Goal: Register for event/course

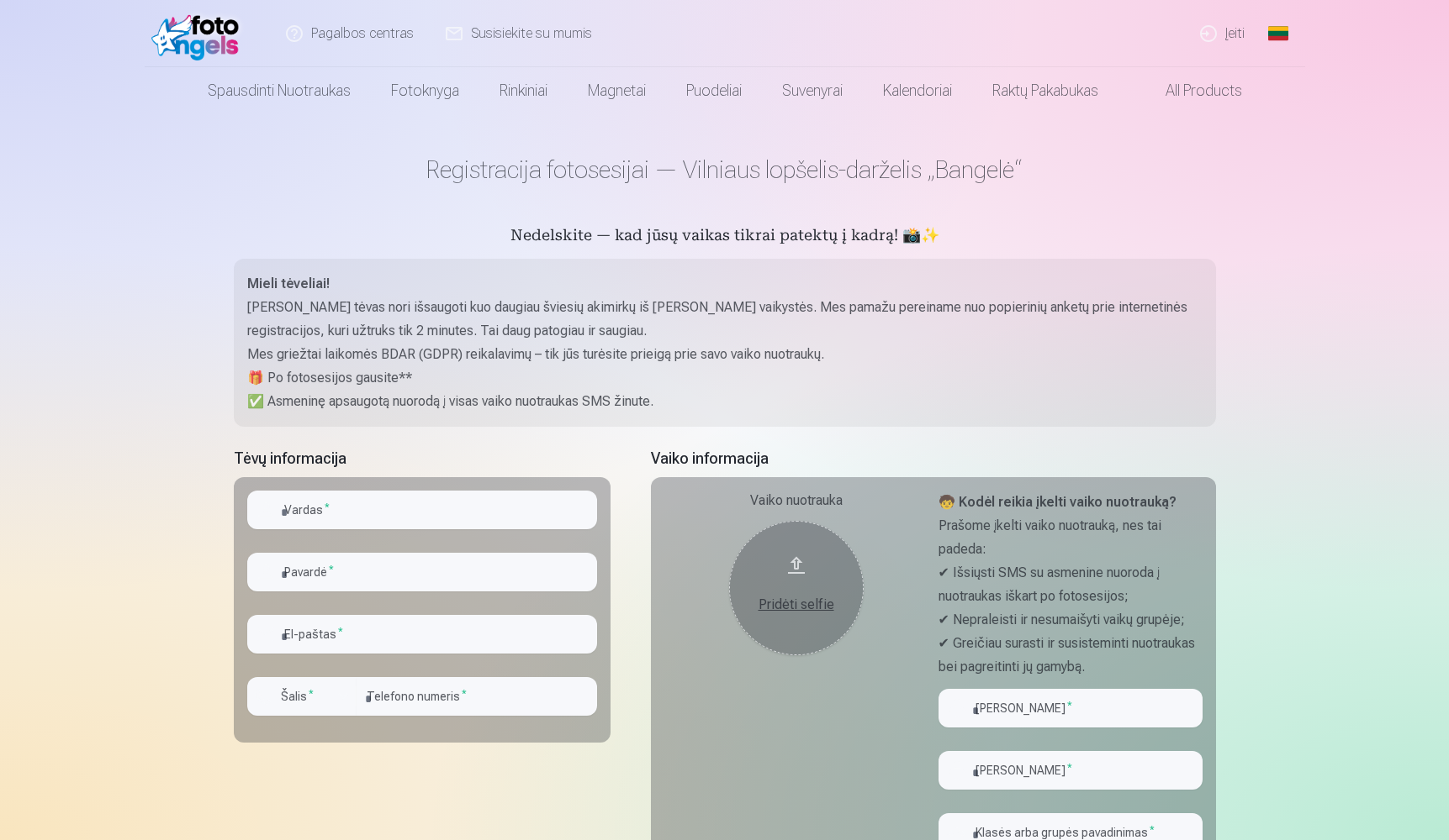
click at [1235, 33] on link "Įeiti" at bounding box center [1223, 33] width 76 height 67
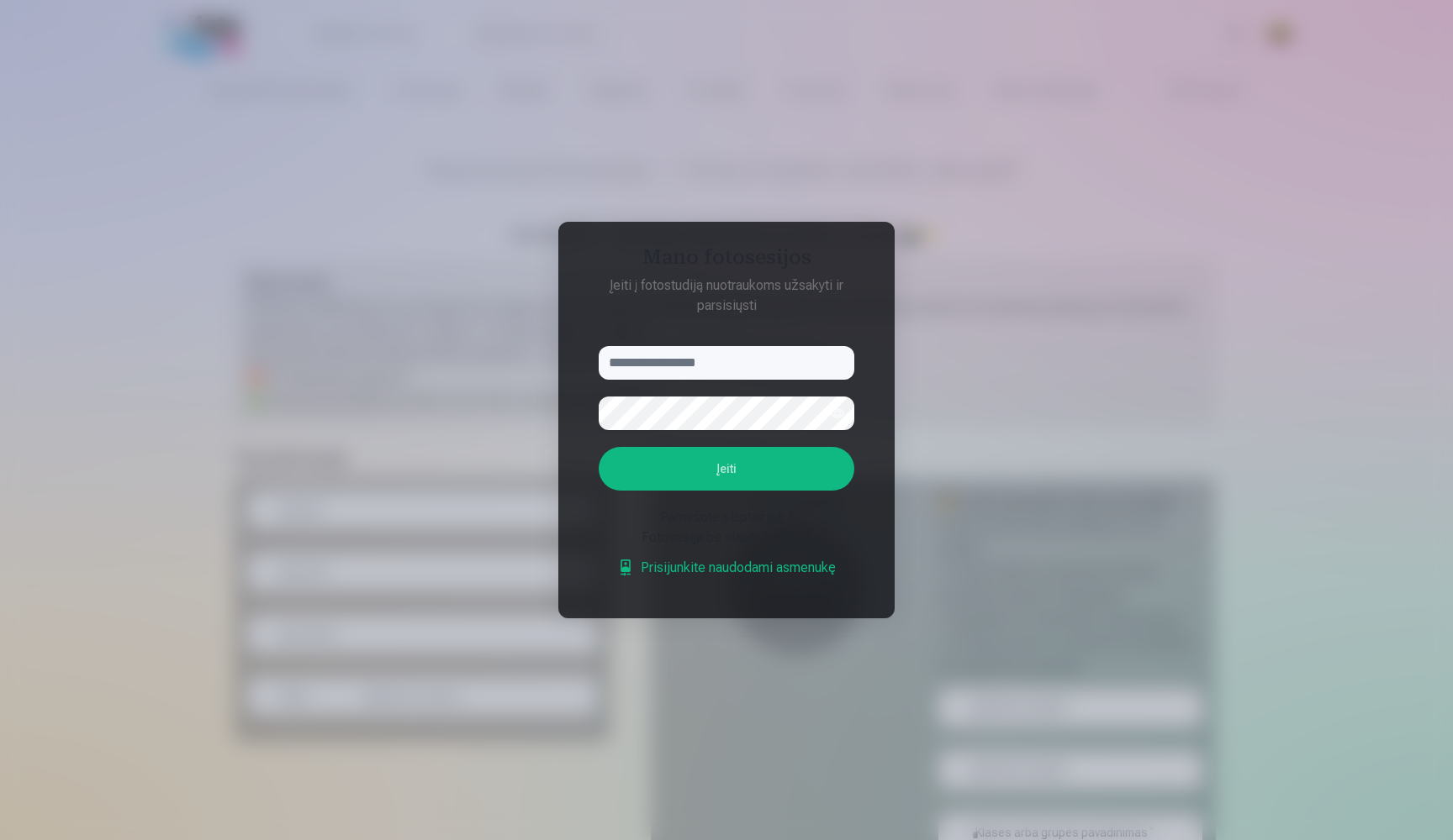
click at [1000, 394] on div at bounding box center [726, 420] width 1453 height 840
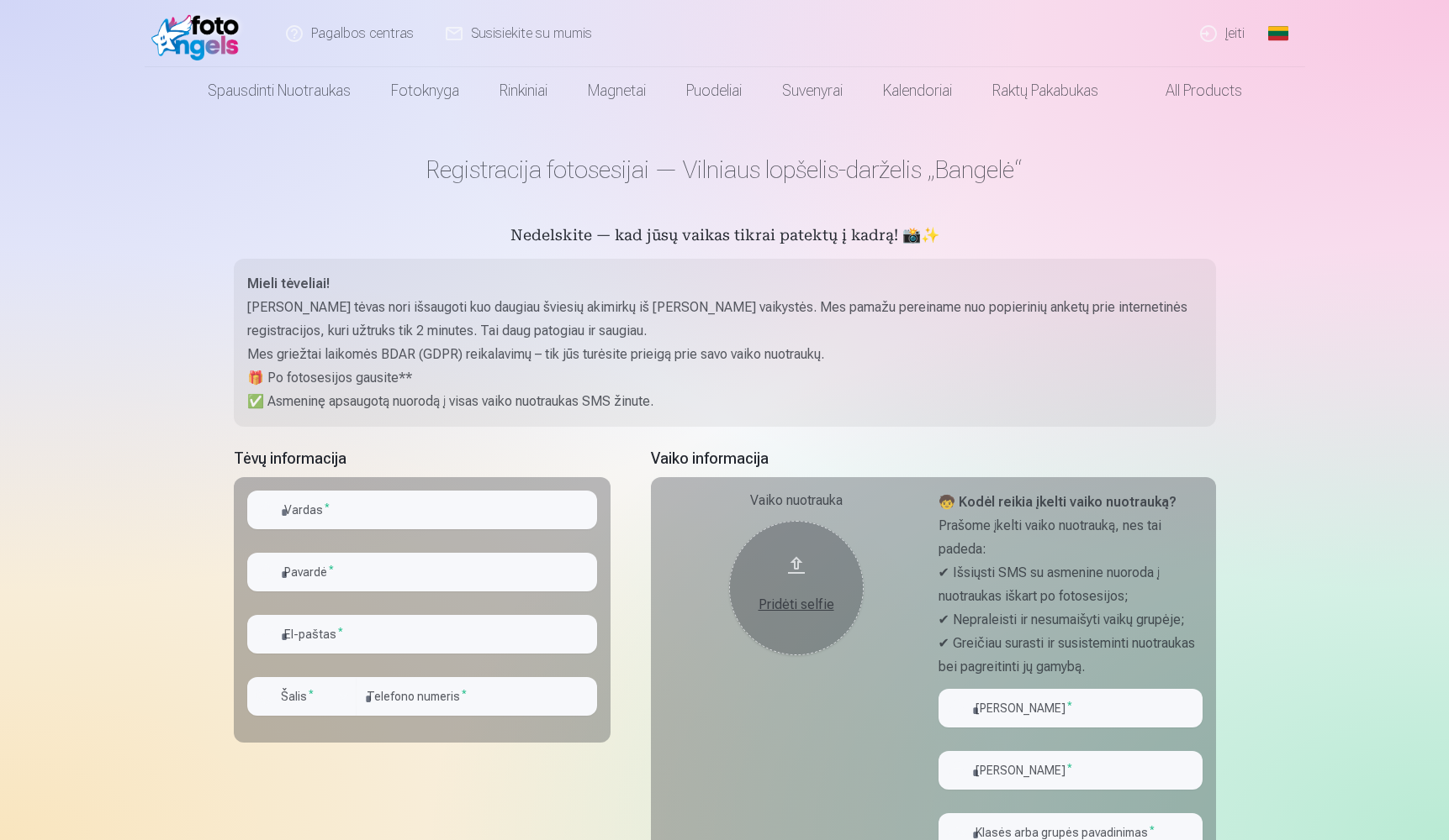
click at [1287, 36] on link "Global" at bounding box center [1278, 33] width 33 height 67
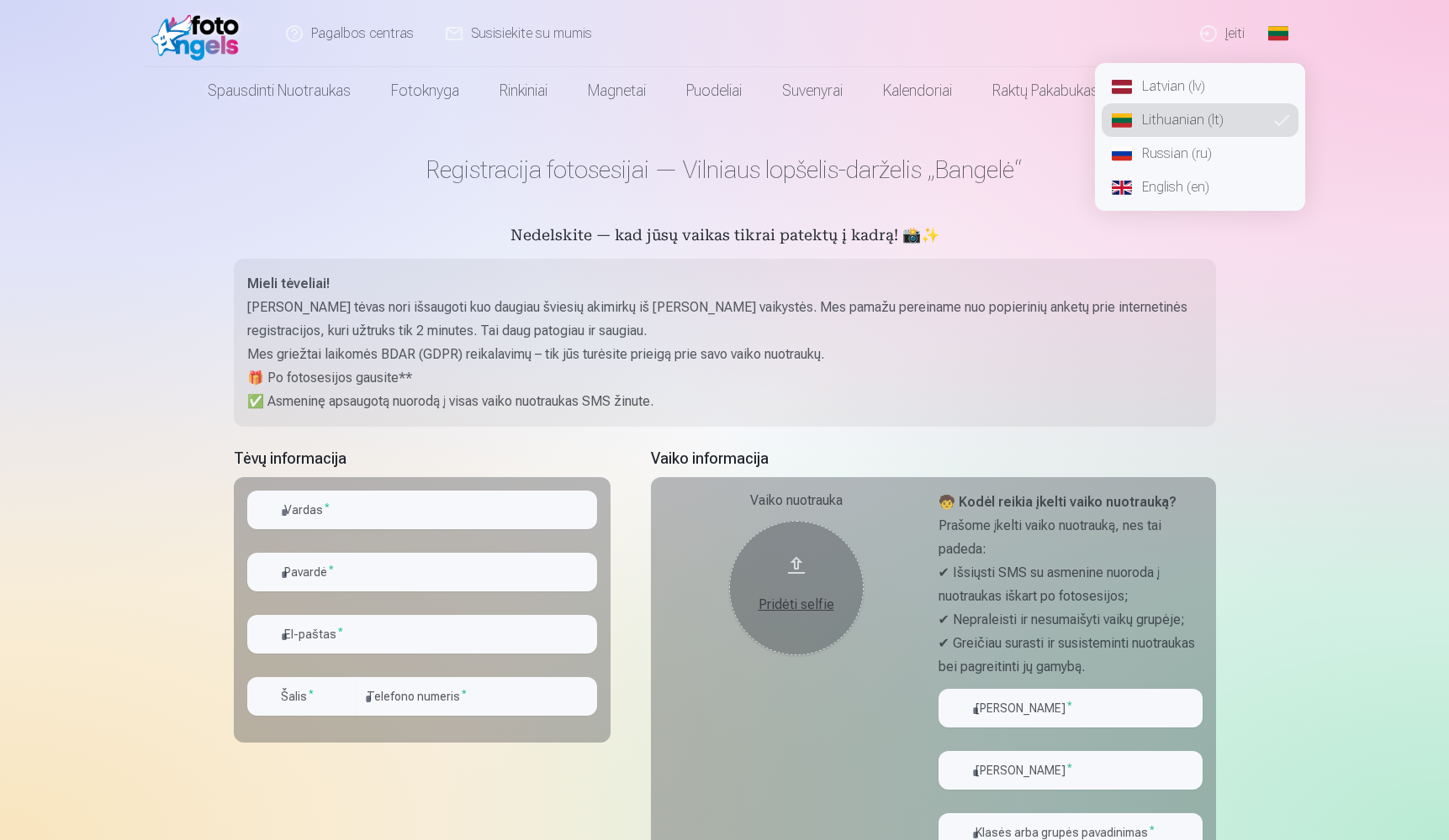
click at [1198, 153] on link "Russian (ru)" at bounding box center [1200, 154] width 197 height 33
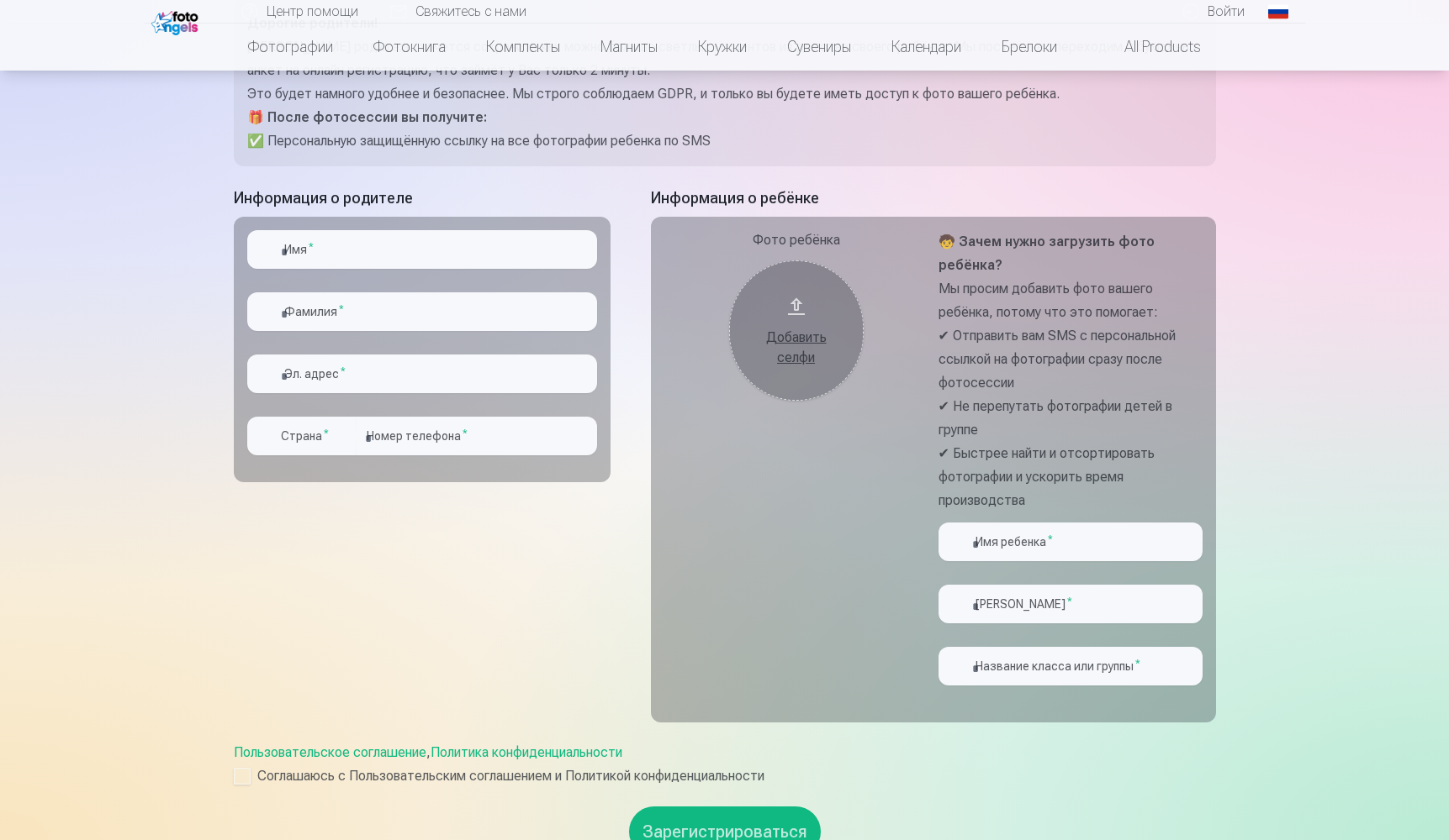
scroll to position [259, 0]
click at [340, 242] on input "text" at bounding box center [423, 251] width 350 height 39
type input "****"
type input "*****"
type input "**********"
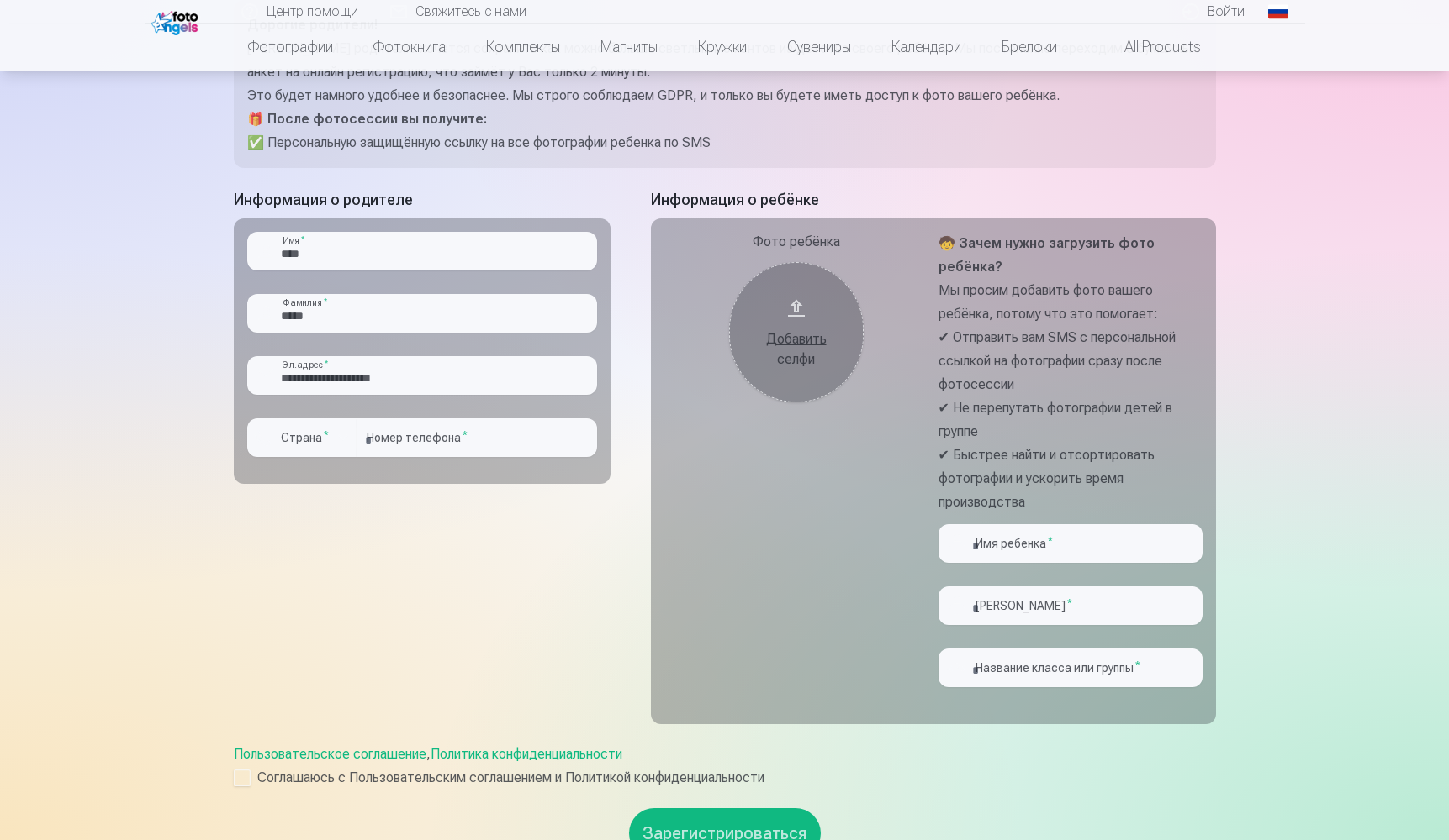
click at [339, 437] on div "button" at bounding box center [342, 437] width 21 height 21
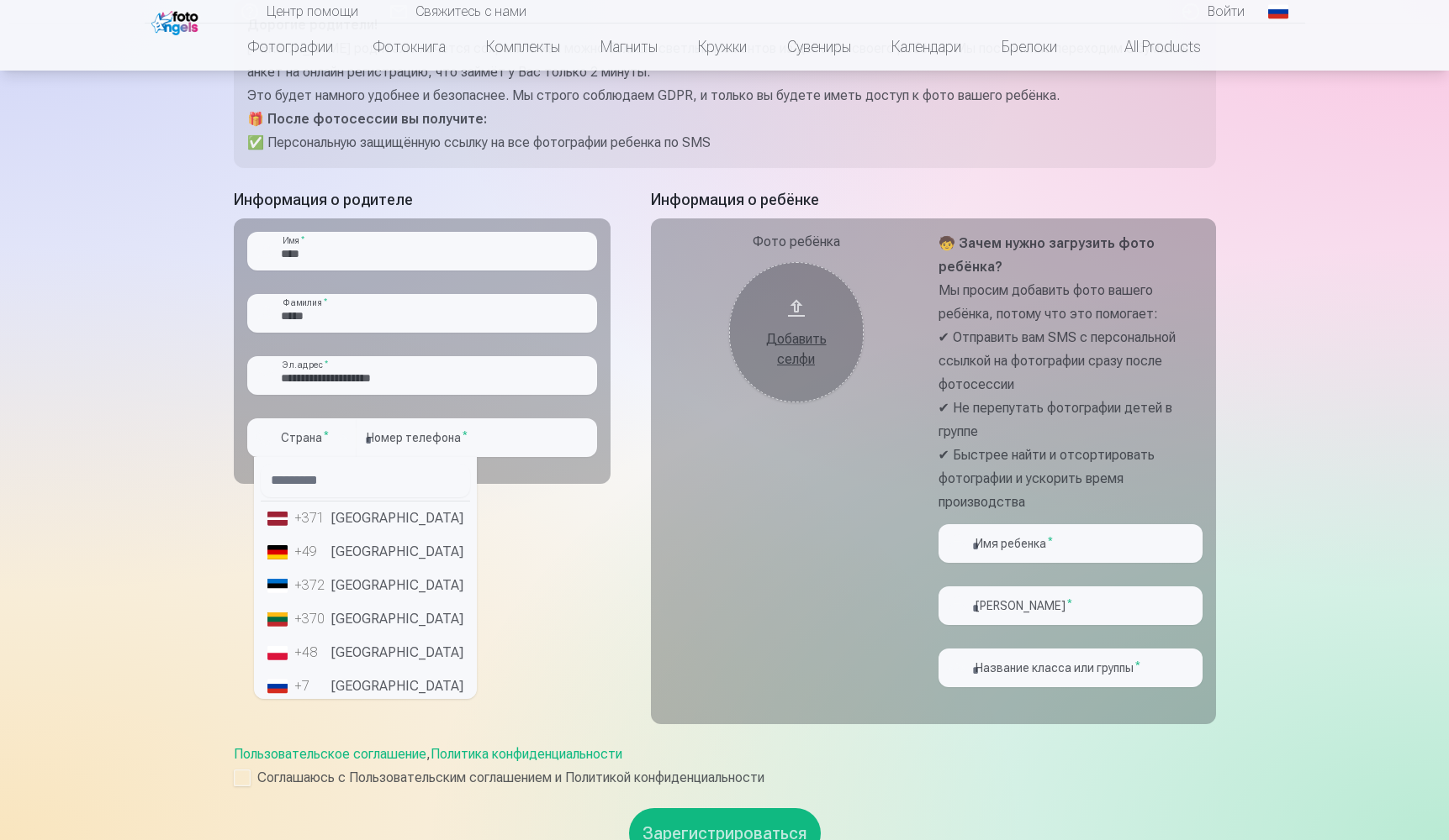
click at [362, 623] on li "+370 [GEOGRAPHIC_DATA]" at bounding box center [365, 619] width 209 height 33
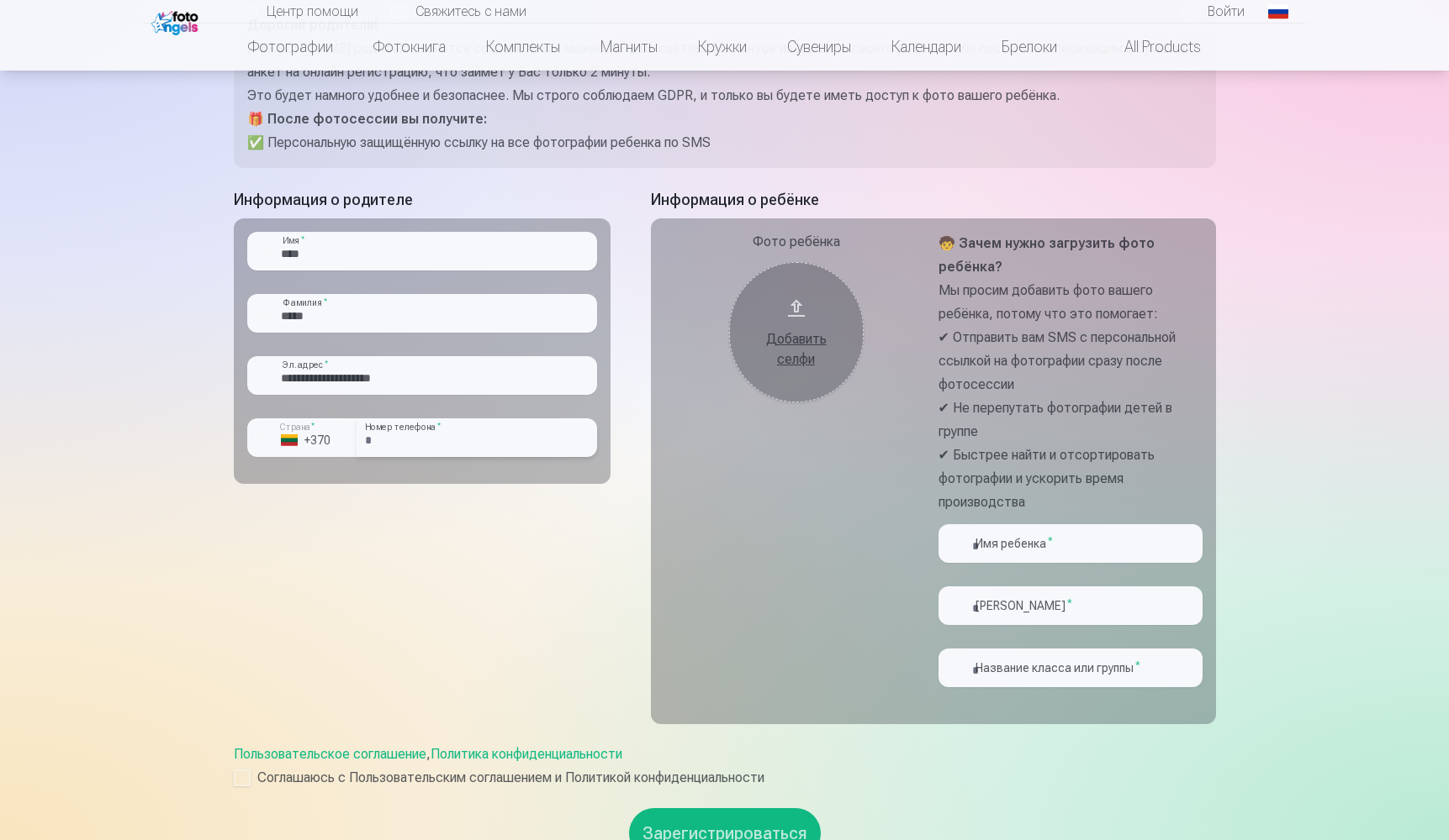
click at [404, 446] on input "number" at bounding box center [476, 438] width 241 height 39
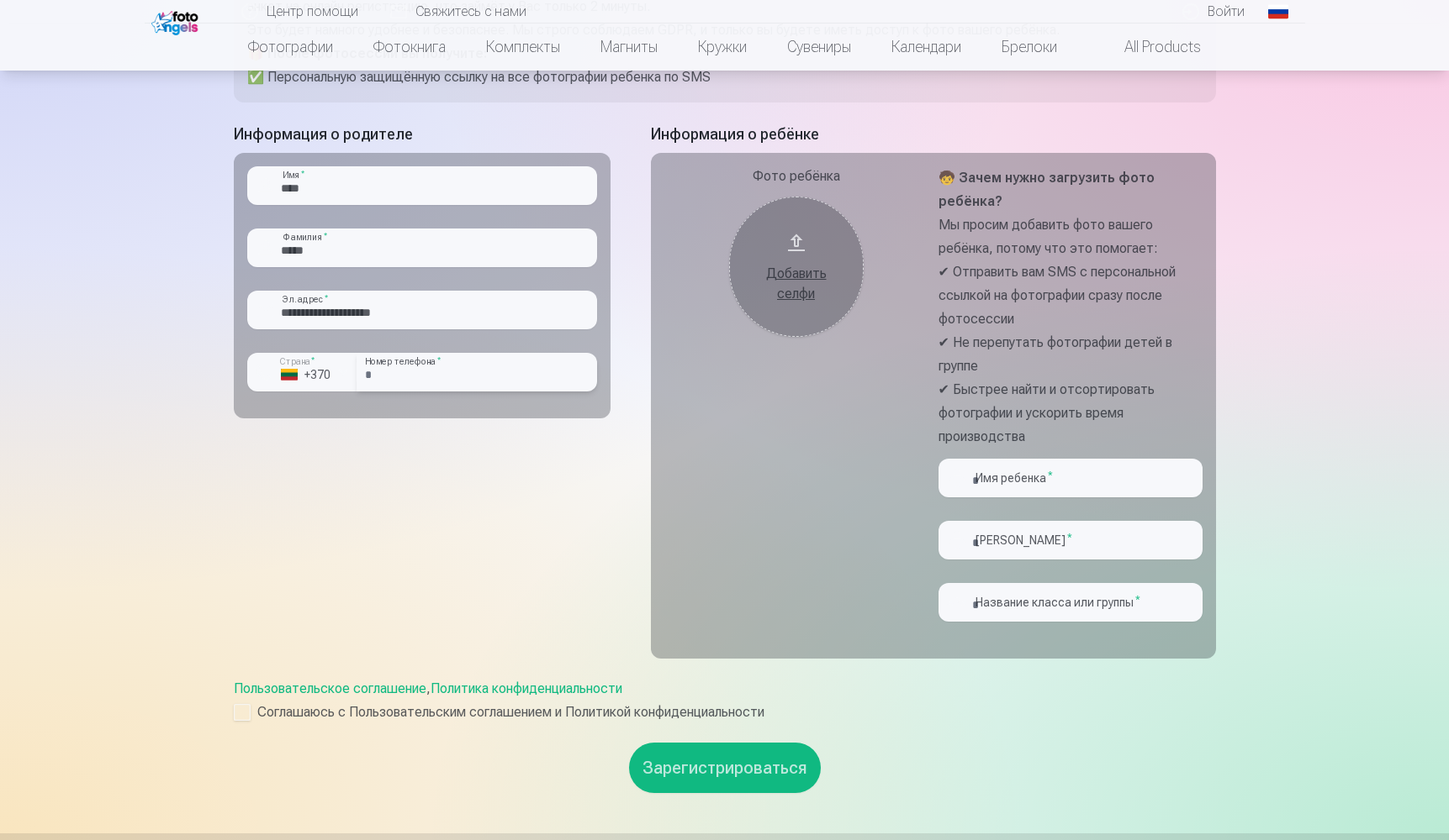
scroll to position [336, 0]
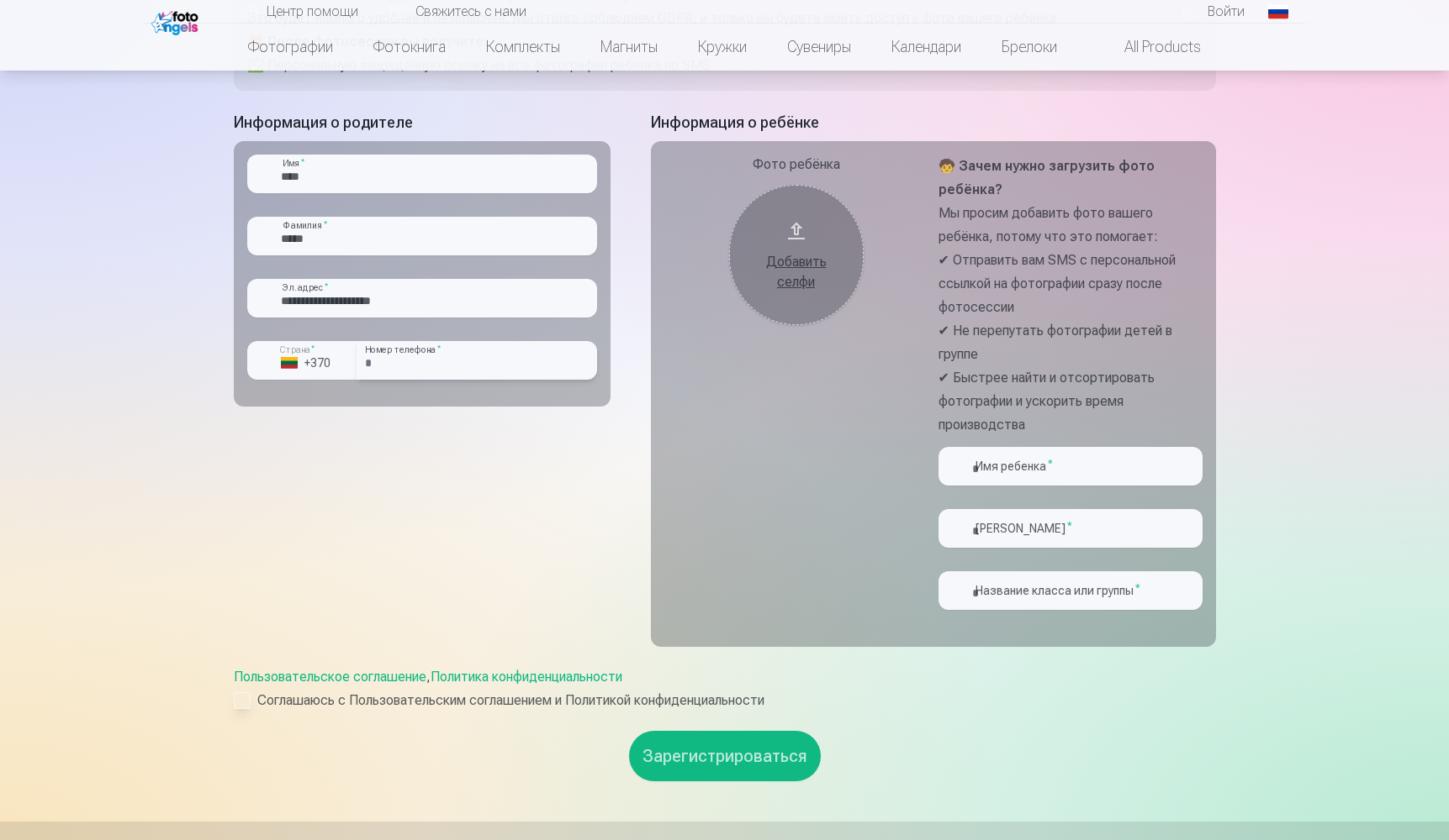
type input "********"
click at [244, 698] on div at bounding box center [242, 700] width 17 height 17
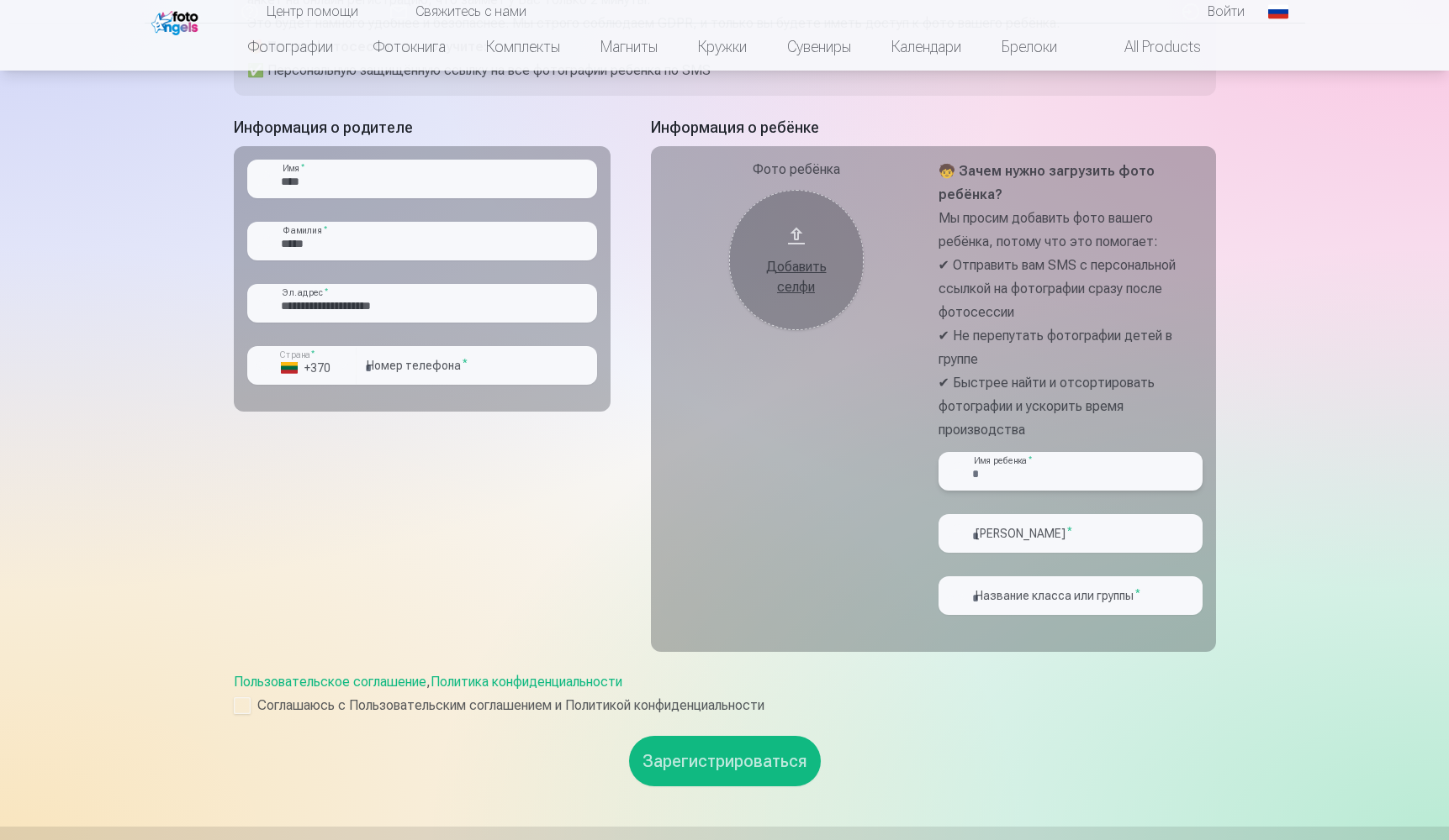
scroll to position [354, 0]
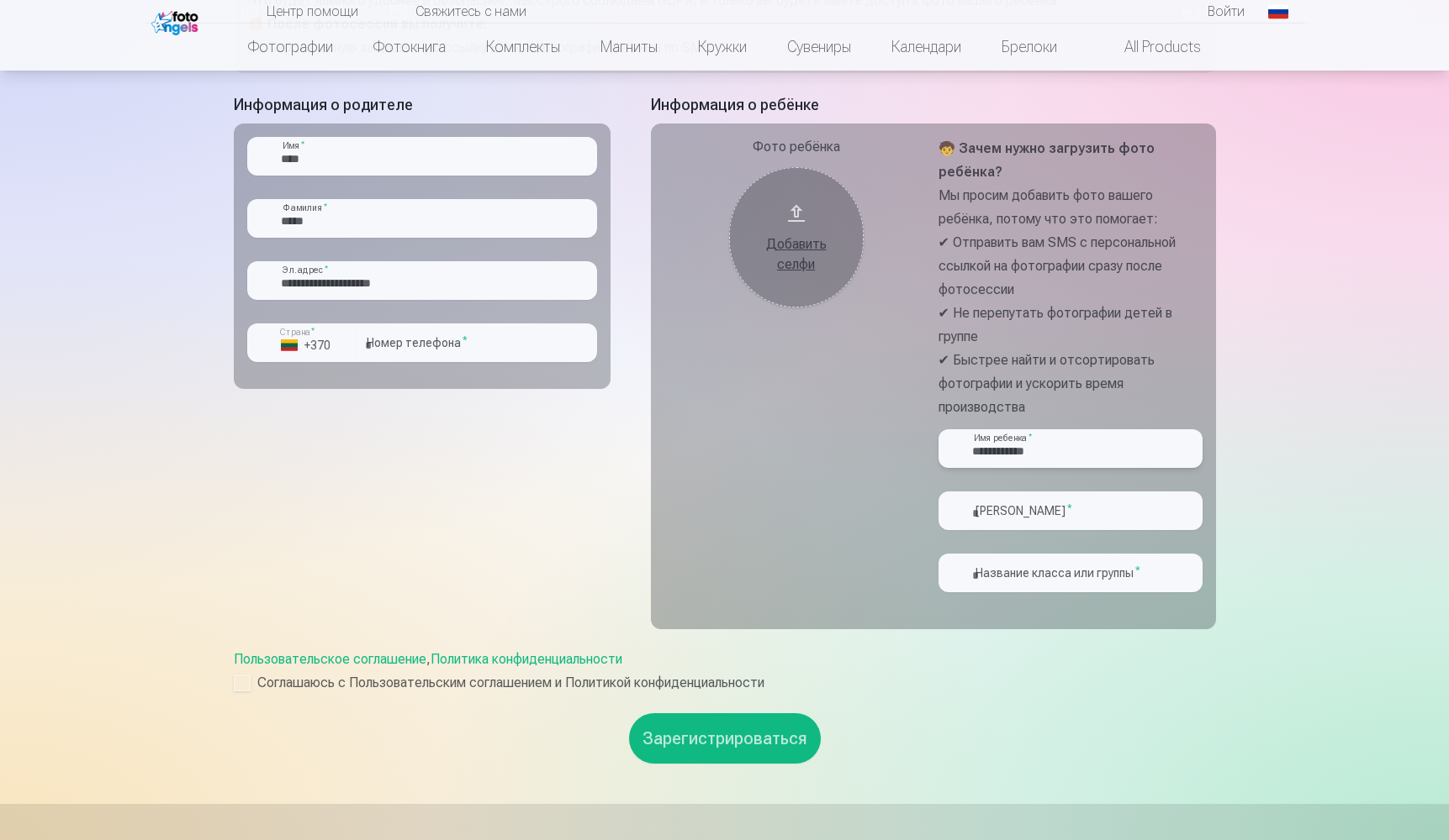
type input "**********"
type input "*****"
type input "**********"
click at [770, 749] on button "Зарегистрироваться" at bounding box center [725, 739] width 192 height 51
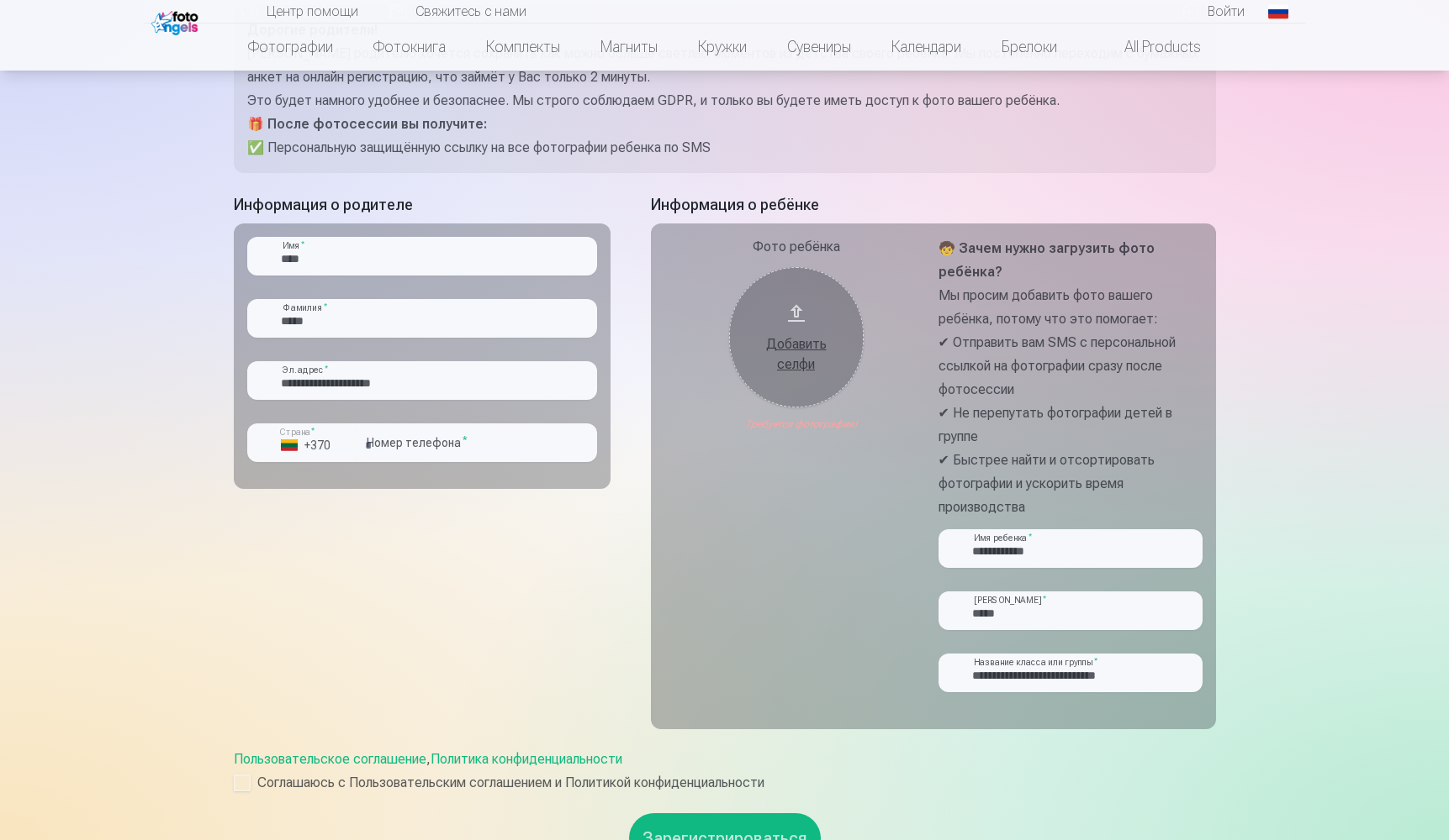
scroll to position [254, 0]
click at [800, 350] on div "Добавить селфи" at bounding box center [795, 353] width 101 height 40
click at [792, 348] on div "Добавить селфи" at bounding box center [795, 353] width 101 height 40
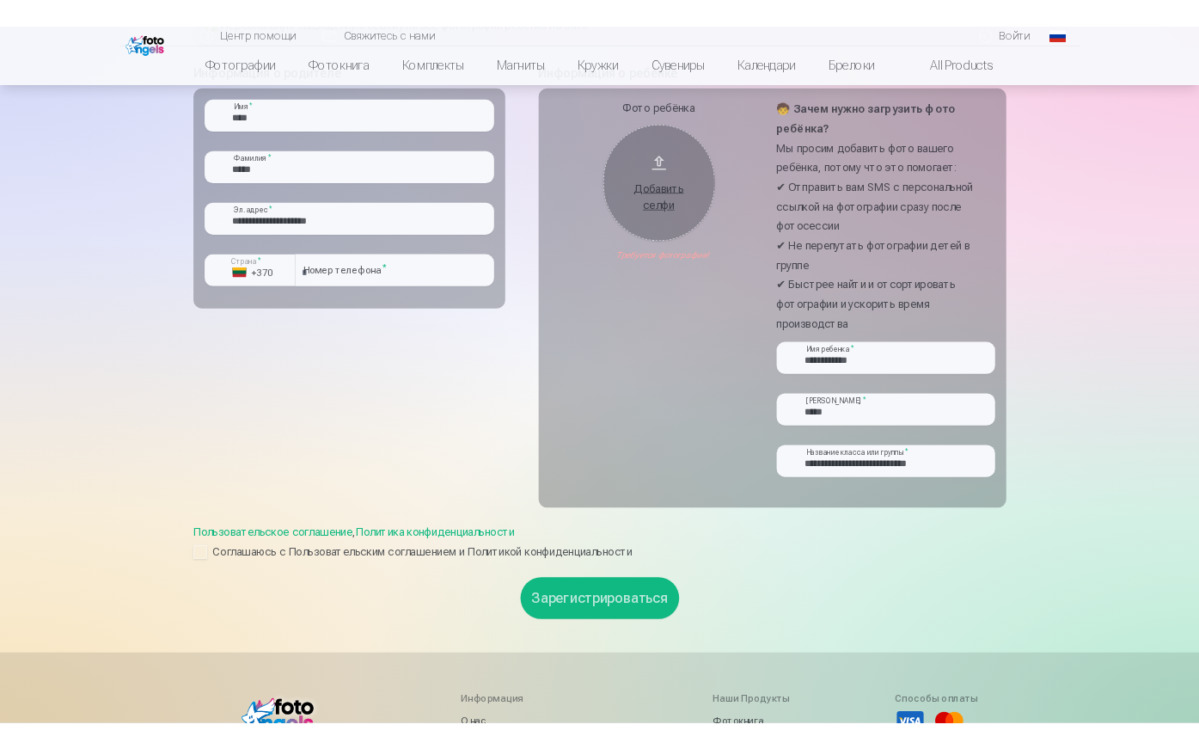
scroll to position [415, 0]
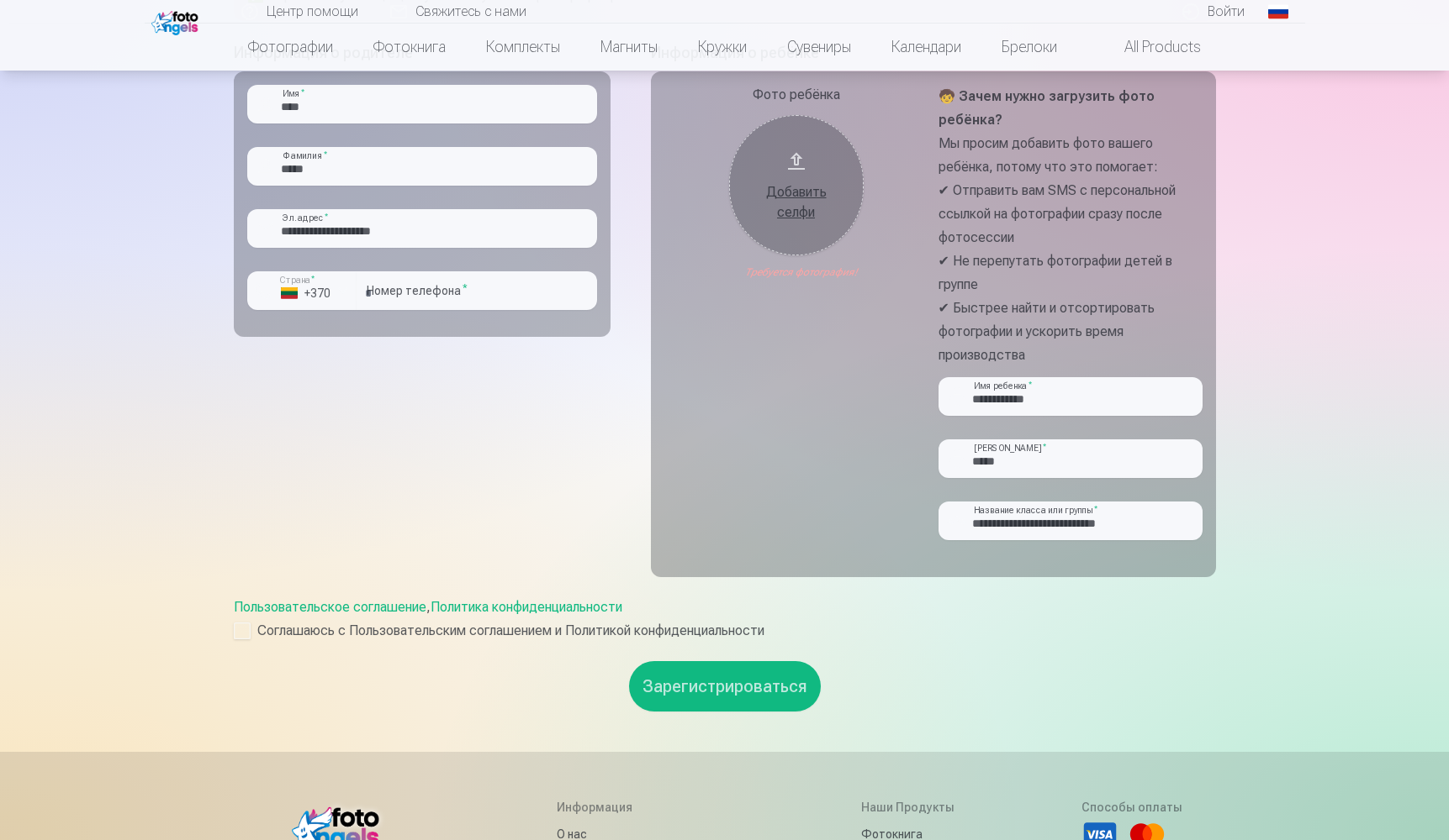
click at [730, 686] on button "Зарегистрироваться" at bounding box center [725, 686] width 192 height 51
click at [792, 209] on div "Добавить селфи" at bounding box center [795, 201] width 101 height 40
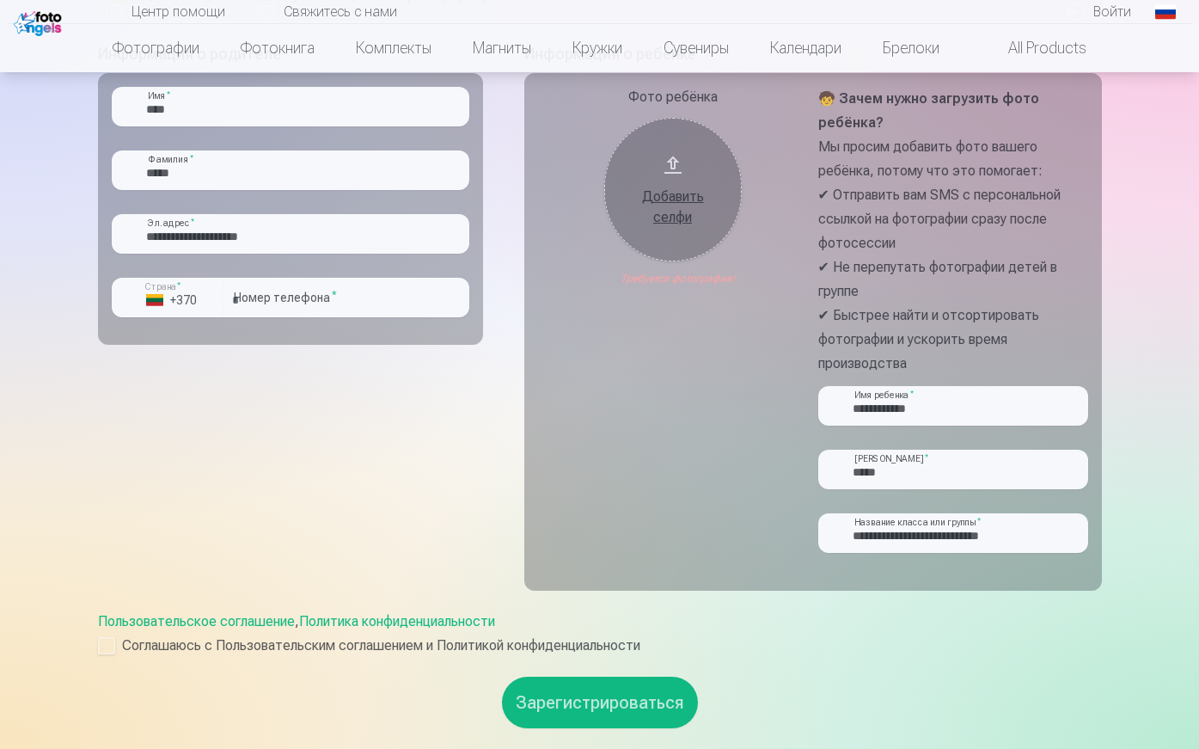
click at [666, 217] on div "Добавить селфи" at bounding box center [672, 206] width 103 height 41
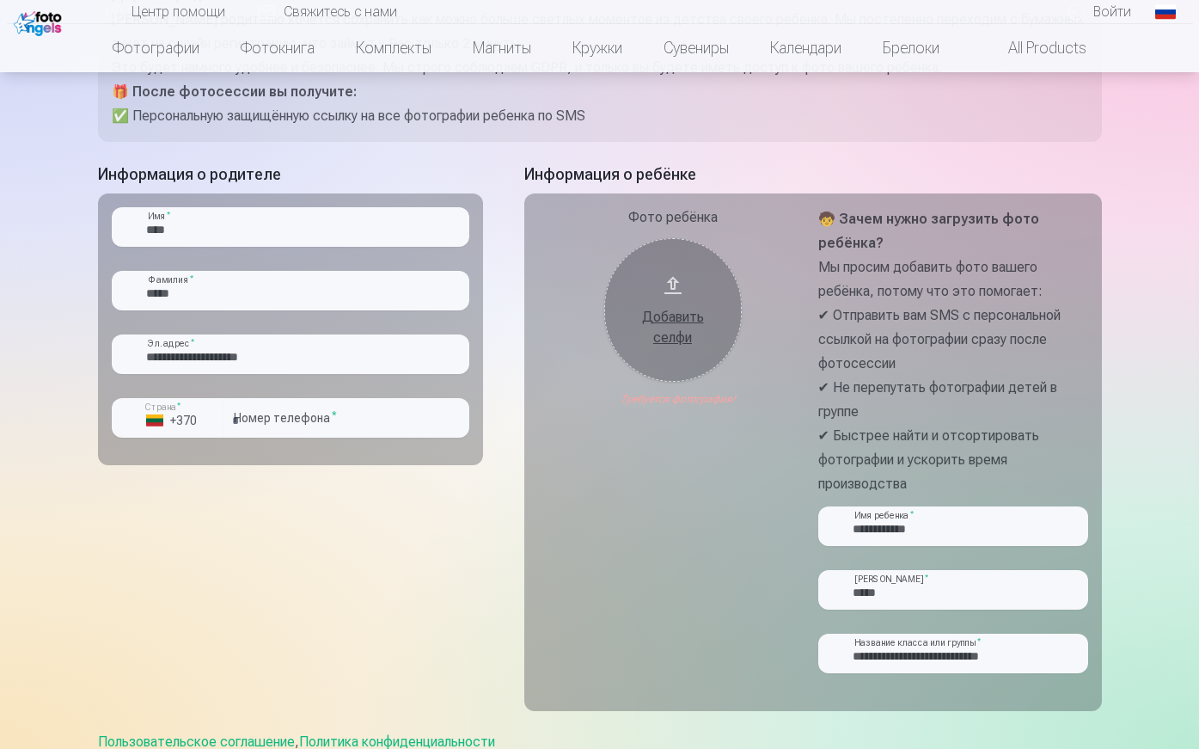
scroll to position [301, 0]
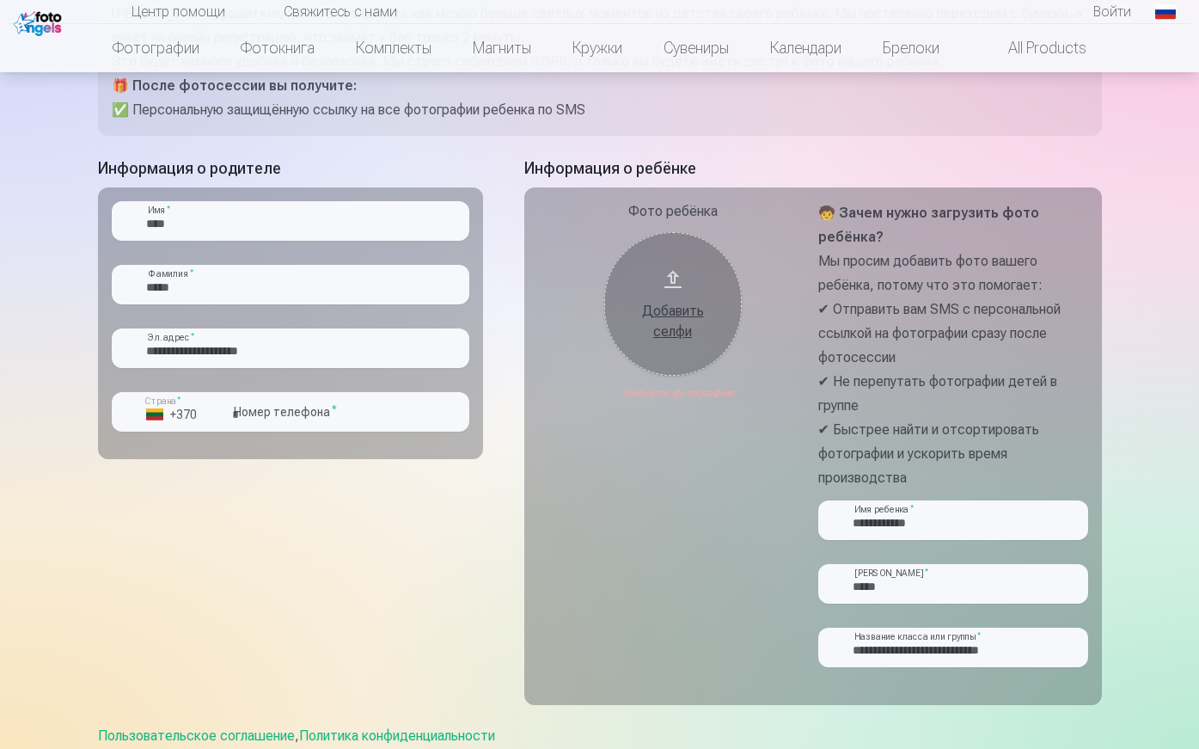
click at [673, 310] on div "Добавить селфи" at bounding box center [672, 321] width 103 height 41
click at [671, 278] on button "Добавить селфи" at bounding box center [673, 304] width 138 height 144
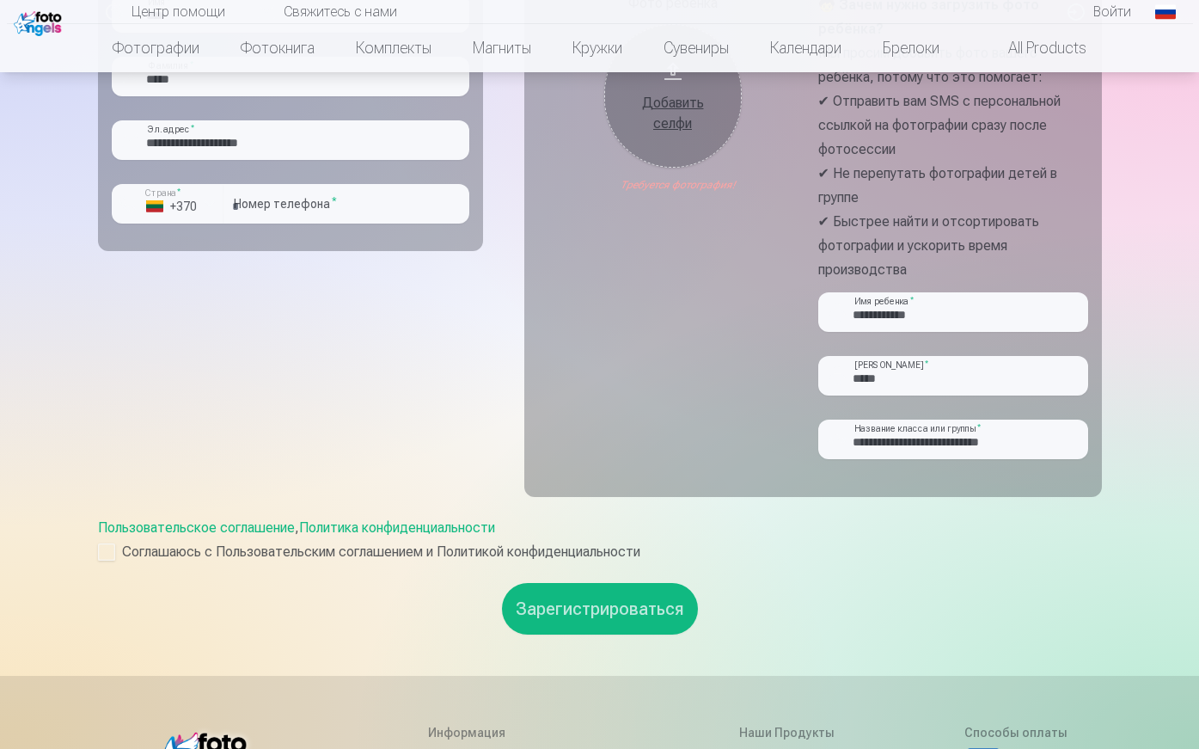
scroll to position [510, 0]
click at [676, 103] on div "Добавить селфи" at bounding box center [672, 112] width 103 height 41
click at [684, 99] on div "Добавить селфи" at bounding box center [672, 112] width 103 height 41
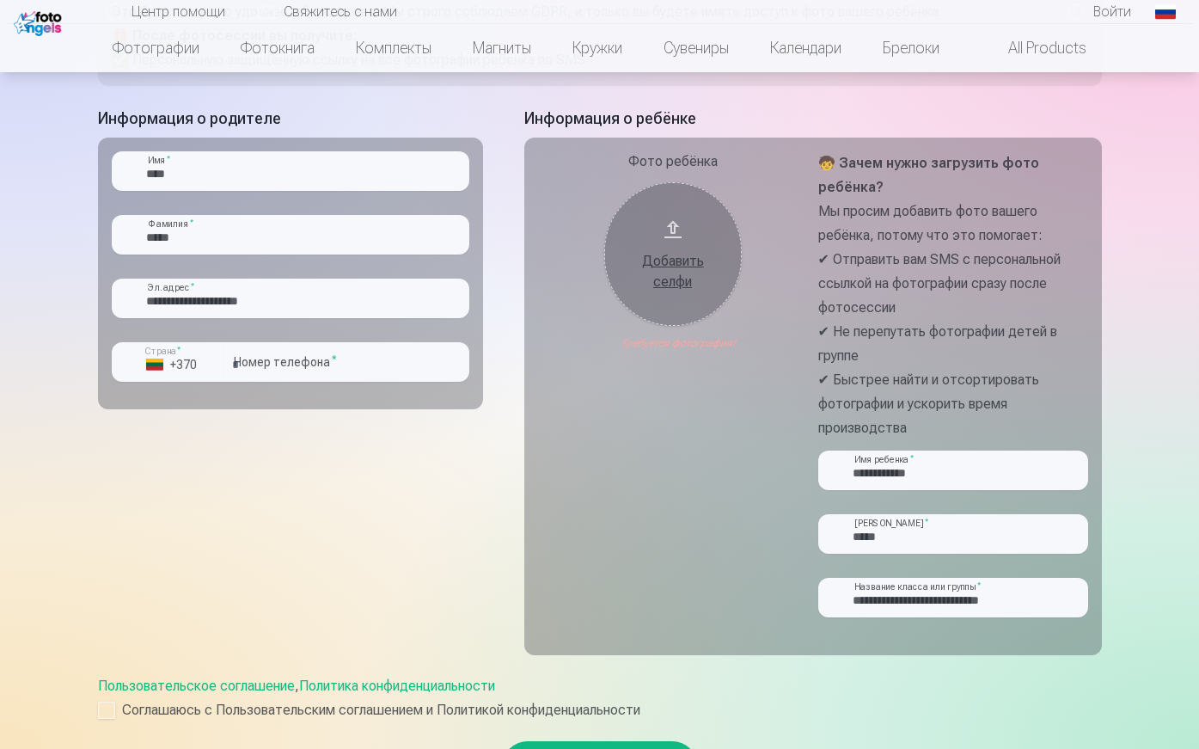
scroll to position [347, 0]
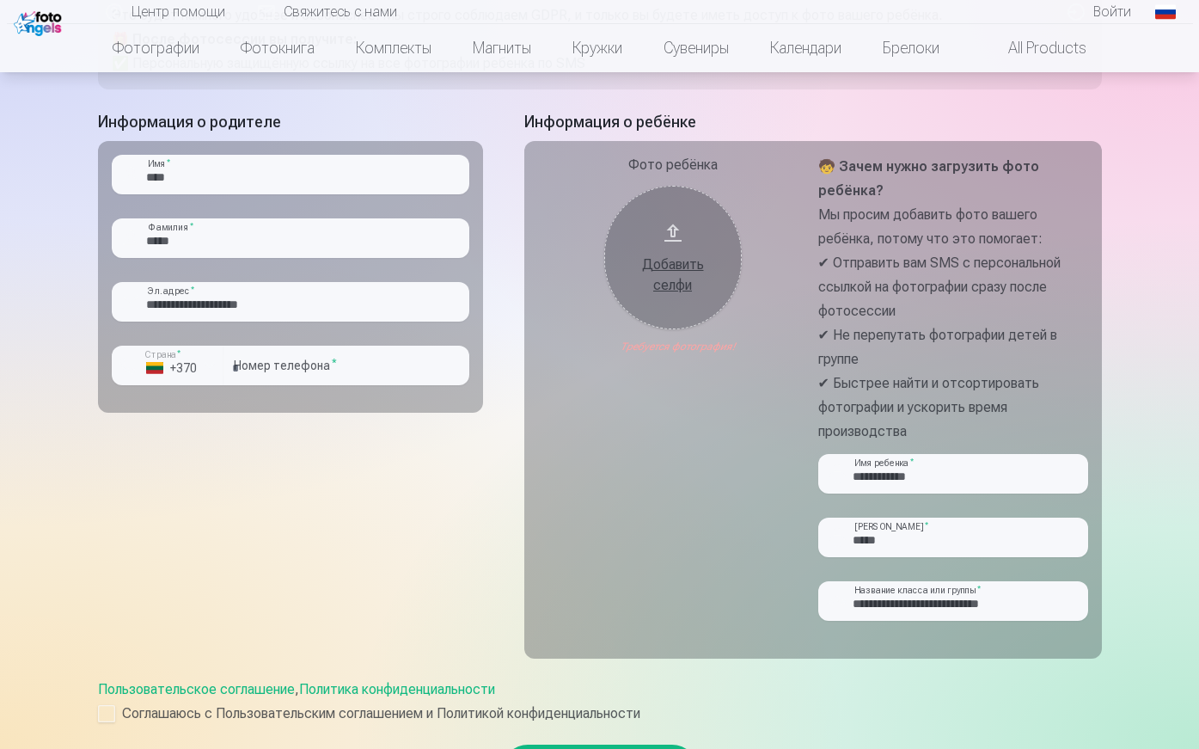
click at [668, 266] on div "Добавить селфи" at bounding box center [672, 274] width 103 height 41
click at [671, 231] on button "Добавить селфи" at bounding box center [673, 258] width 138 height 144
click at [676, 254] on div "Добавить селфи" at bounding box center [672, 270] width 103 height 52
click at [700, 256] on div "Добавить селфи" at bounding box center [672, 274] width 103 height 41
click at [676, 283] on div "Добавить селфи" at bounding box center [672, 274] width 103 height 41
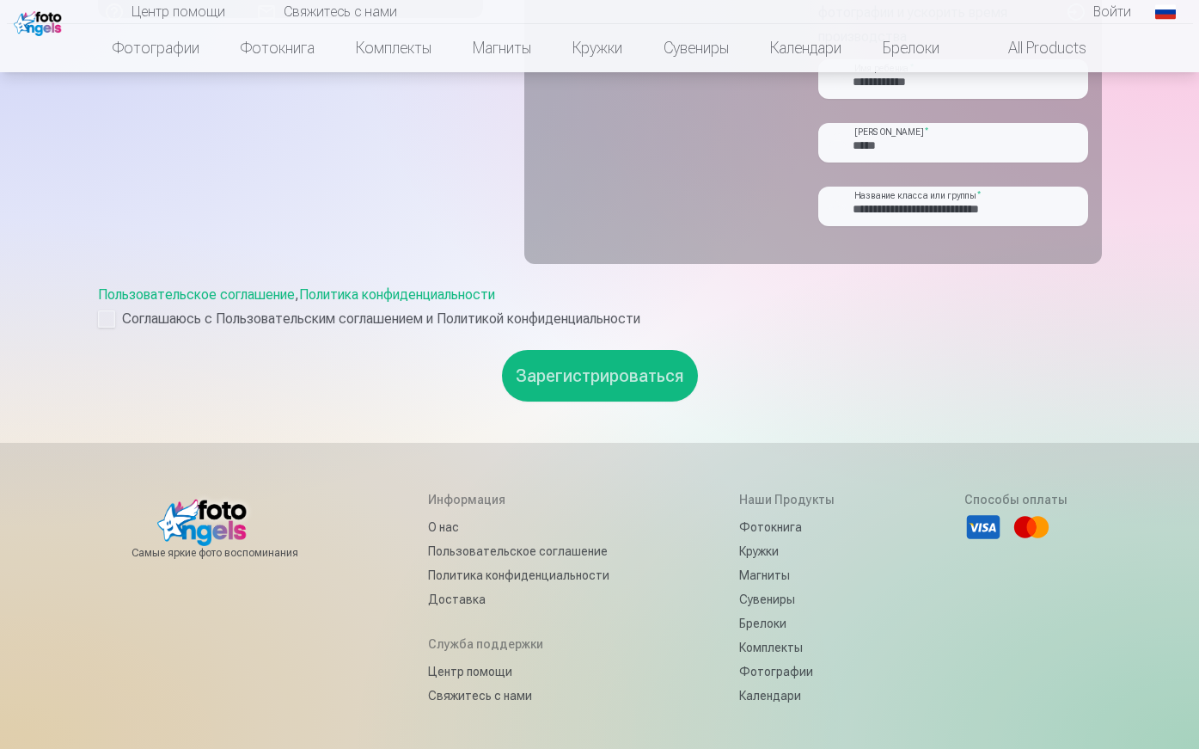
scroll to position [724, 0]
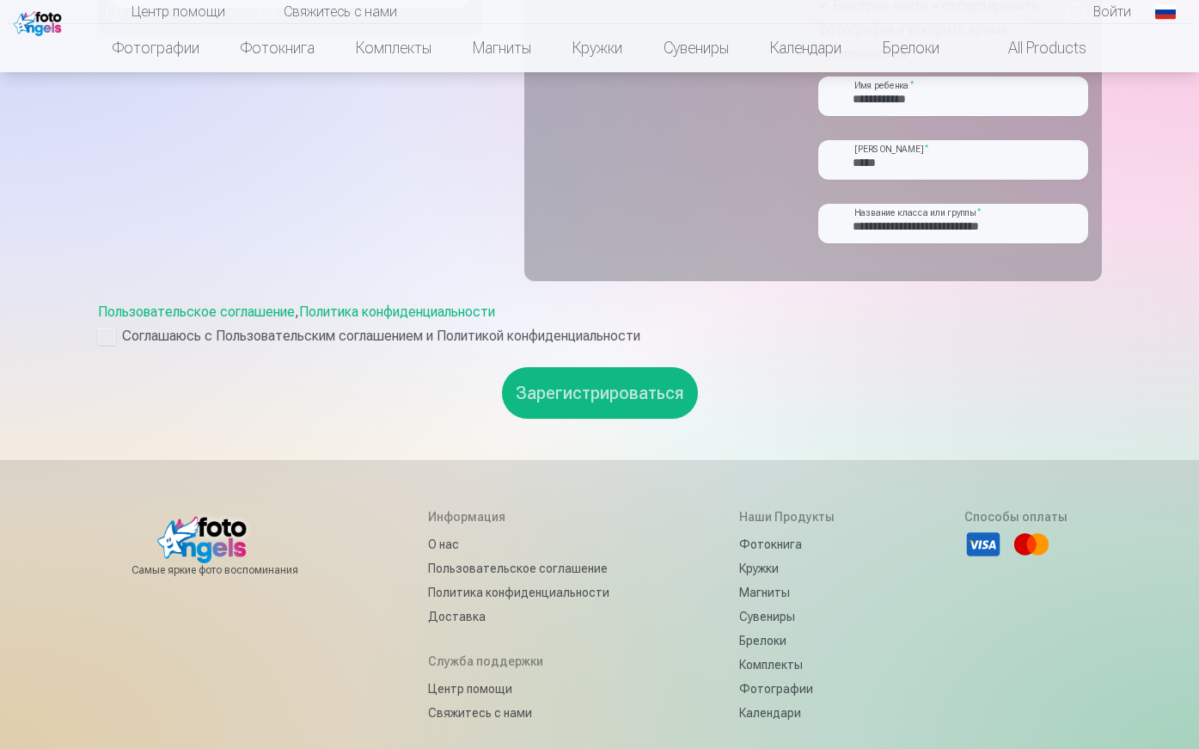
click at [610, 403] on button "Зарегистрироваться" at bounding box center [600, 393] width 196 height 52
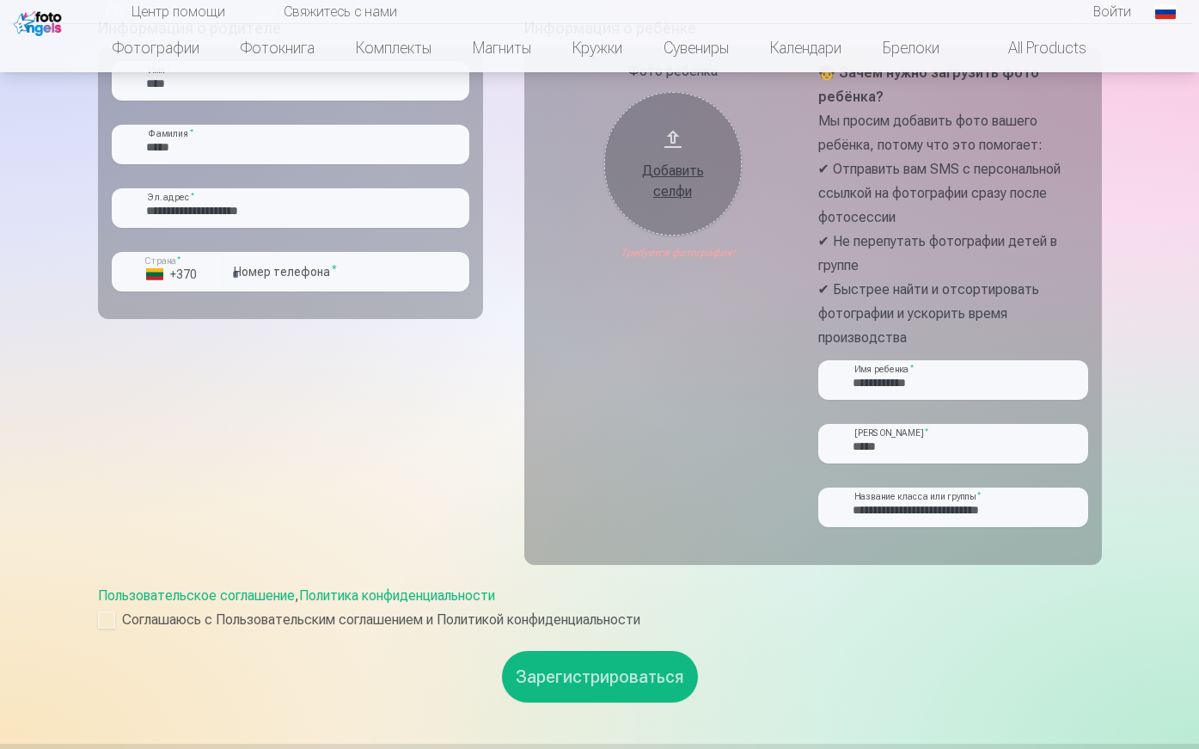
scroll to position [395, 0]
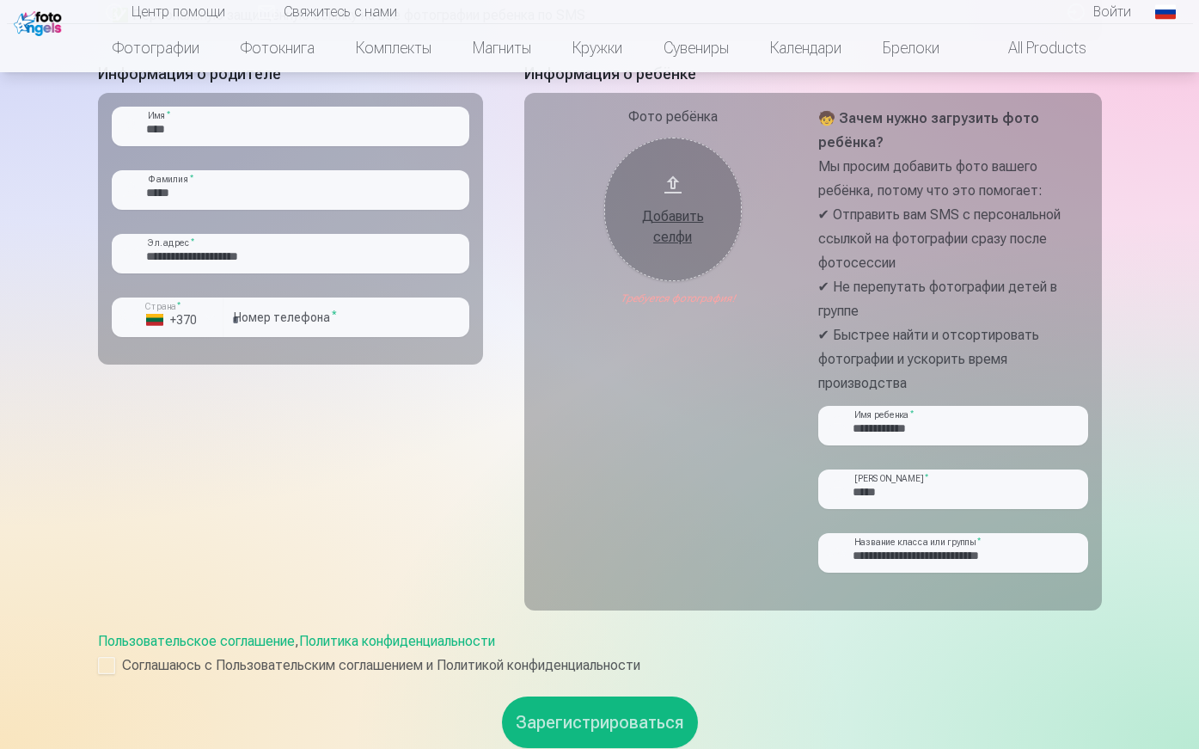
click at [675, 231] on div "Добавить селфи" at bounding box center [672, 226] width 103 height 41
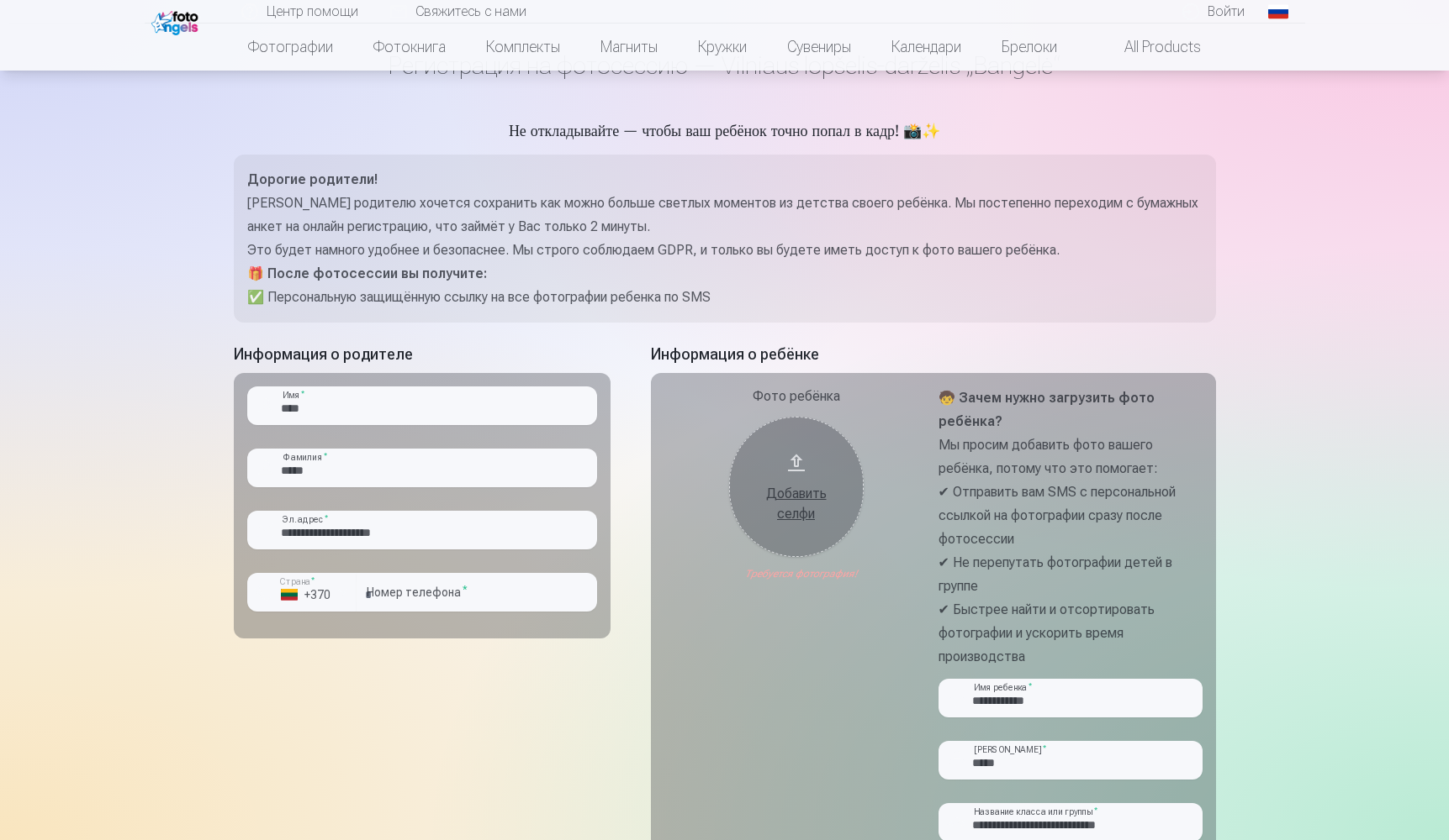
scroll to position [104, 0]
click at [787, 469] on button "Добавить селфи" at bounding box center [796, 488] width 135 height 141
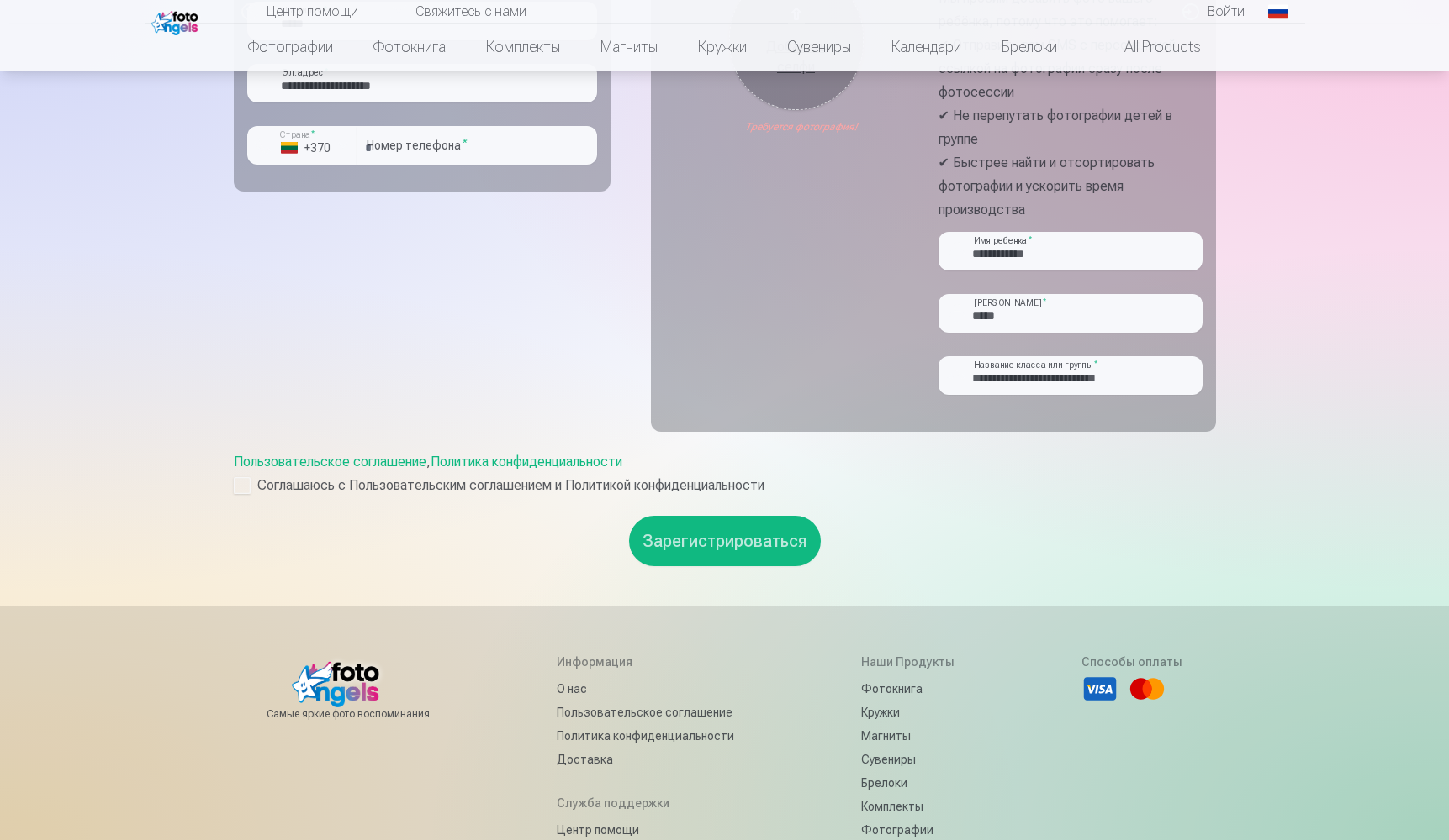
scroll to position [681, 0]
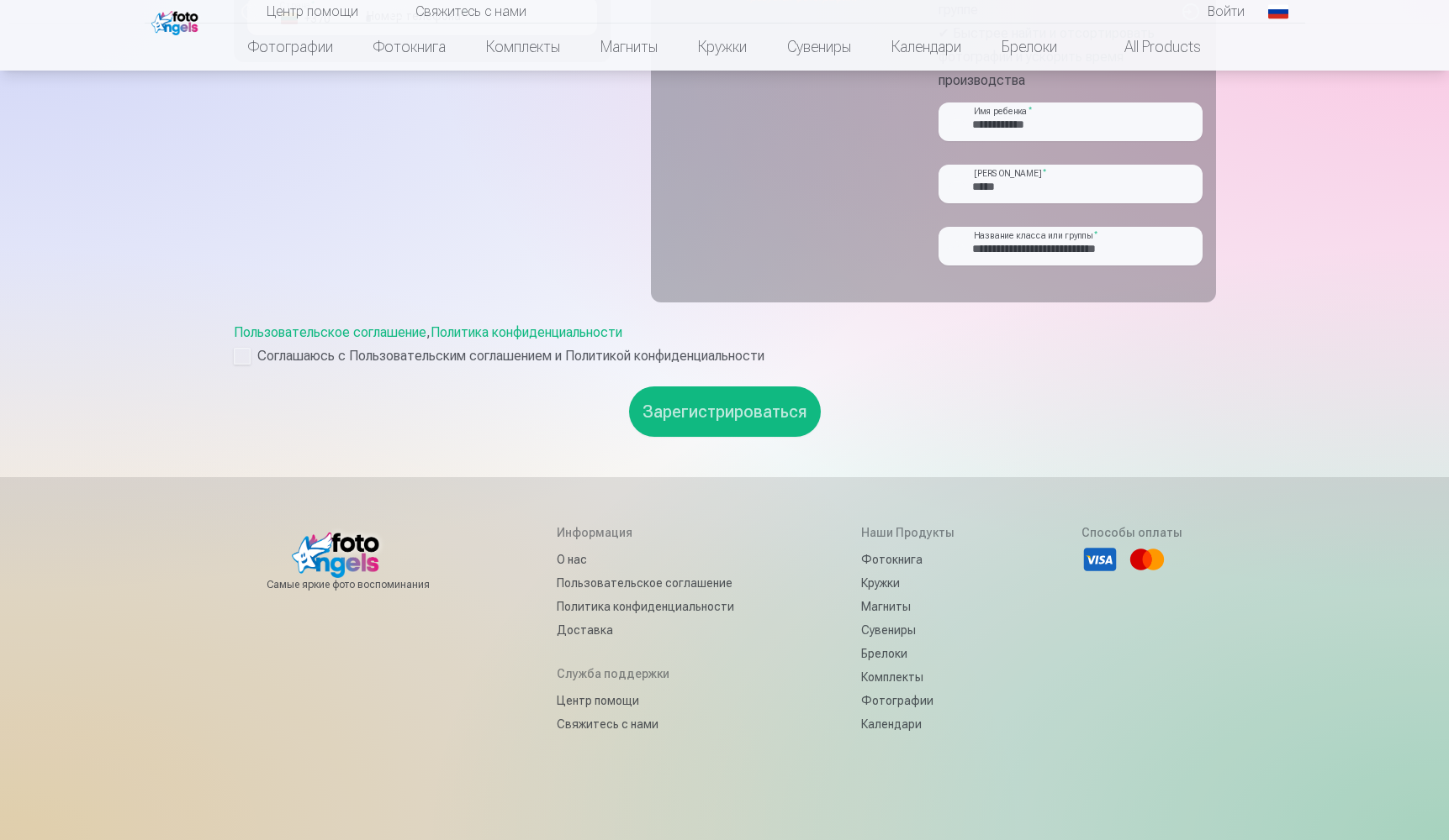
click at [737, 427] on button "Зарегистрироваться" at bounding box center [725, 412] width 192 height 51
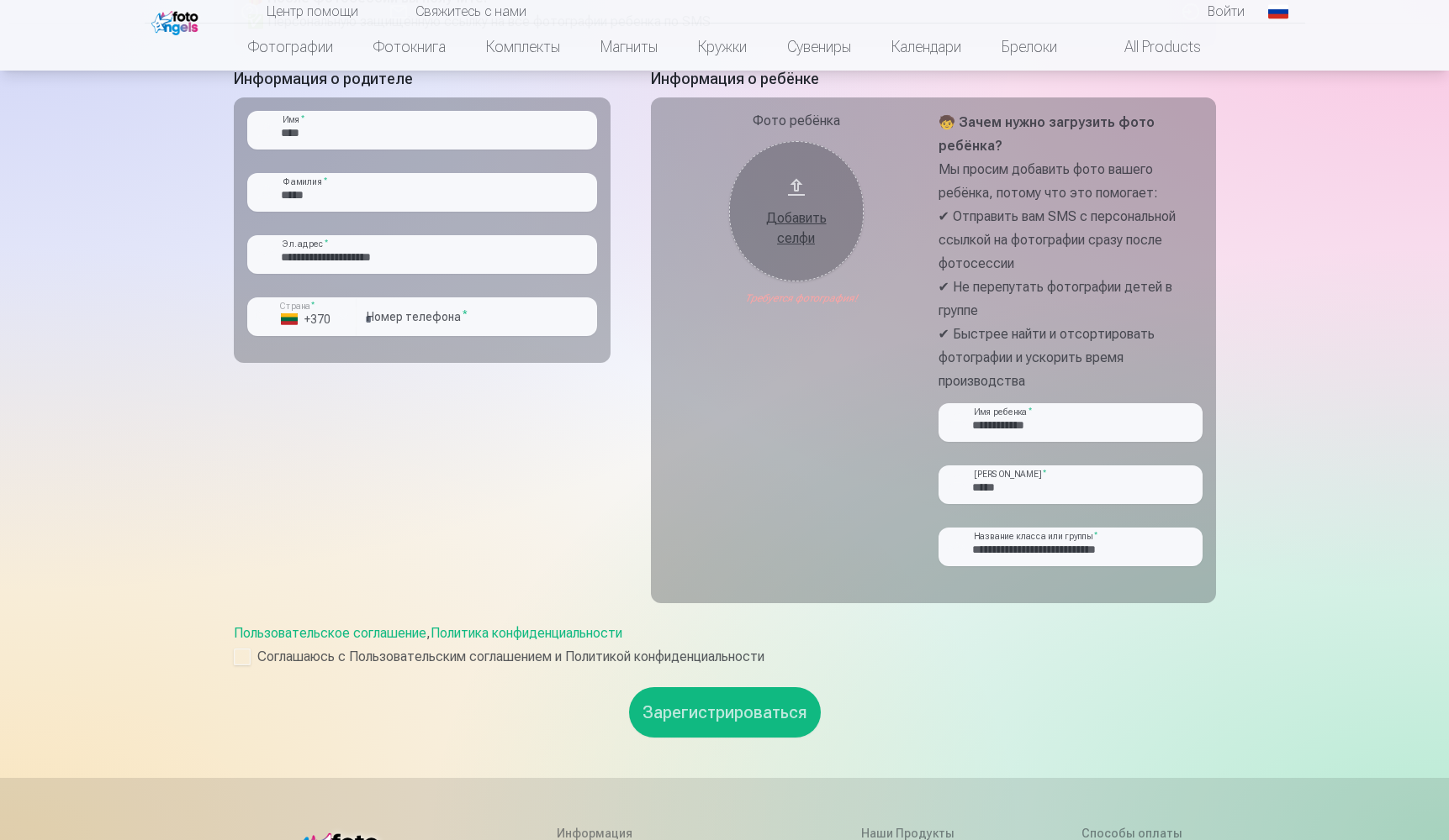
scroll to position [379, 0]
click at [816, 228] on div "Добавить селфи" at bounding box center [795, 229] width 101 height 40
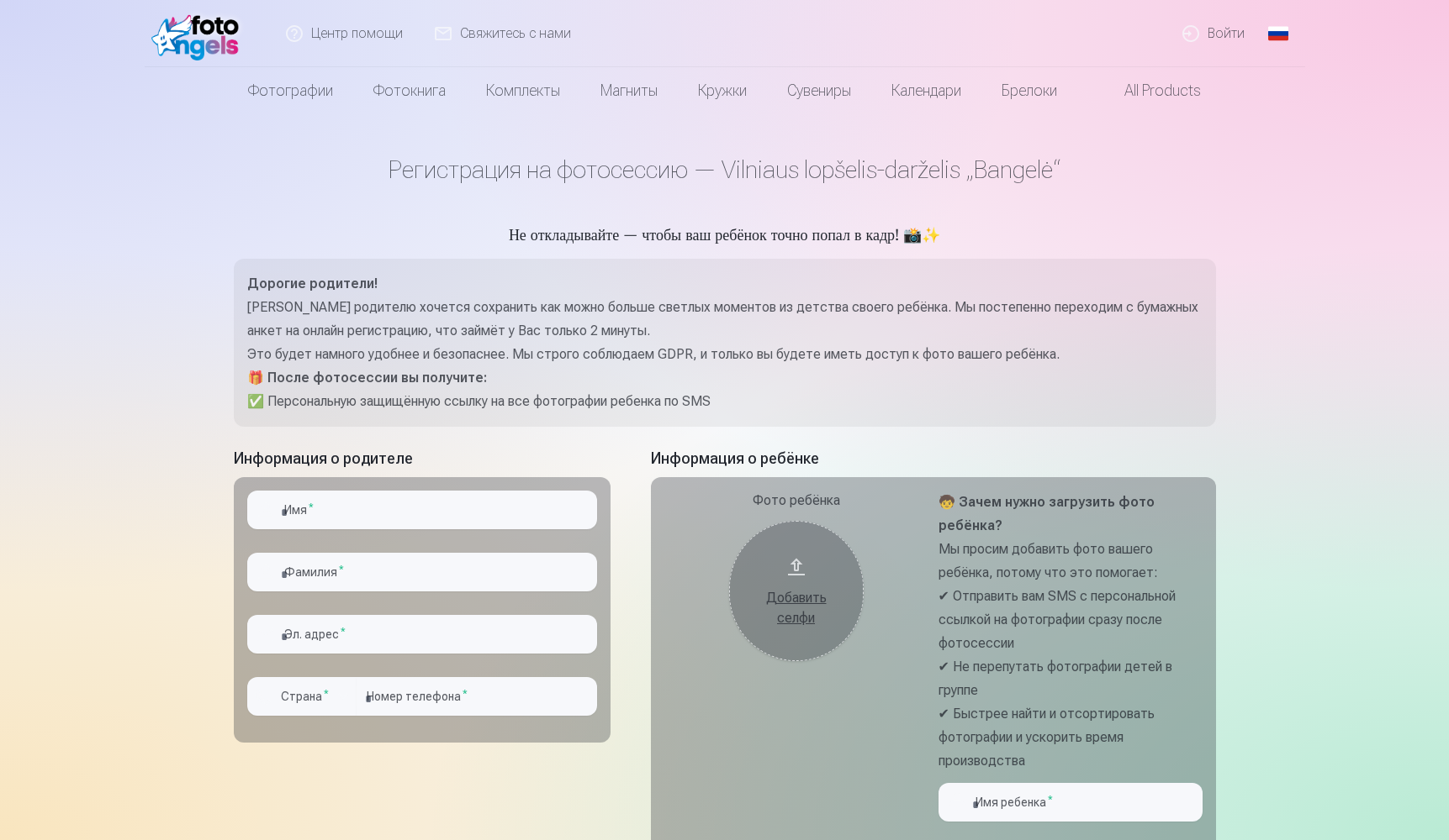
click at [805, 586] on div "Добавить селфи" at bounding box center [795, 603] width 101 height 51
click at [796, 610] on div "Добавить селфи" at bounding box center [795, 608] width 101 height 40
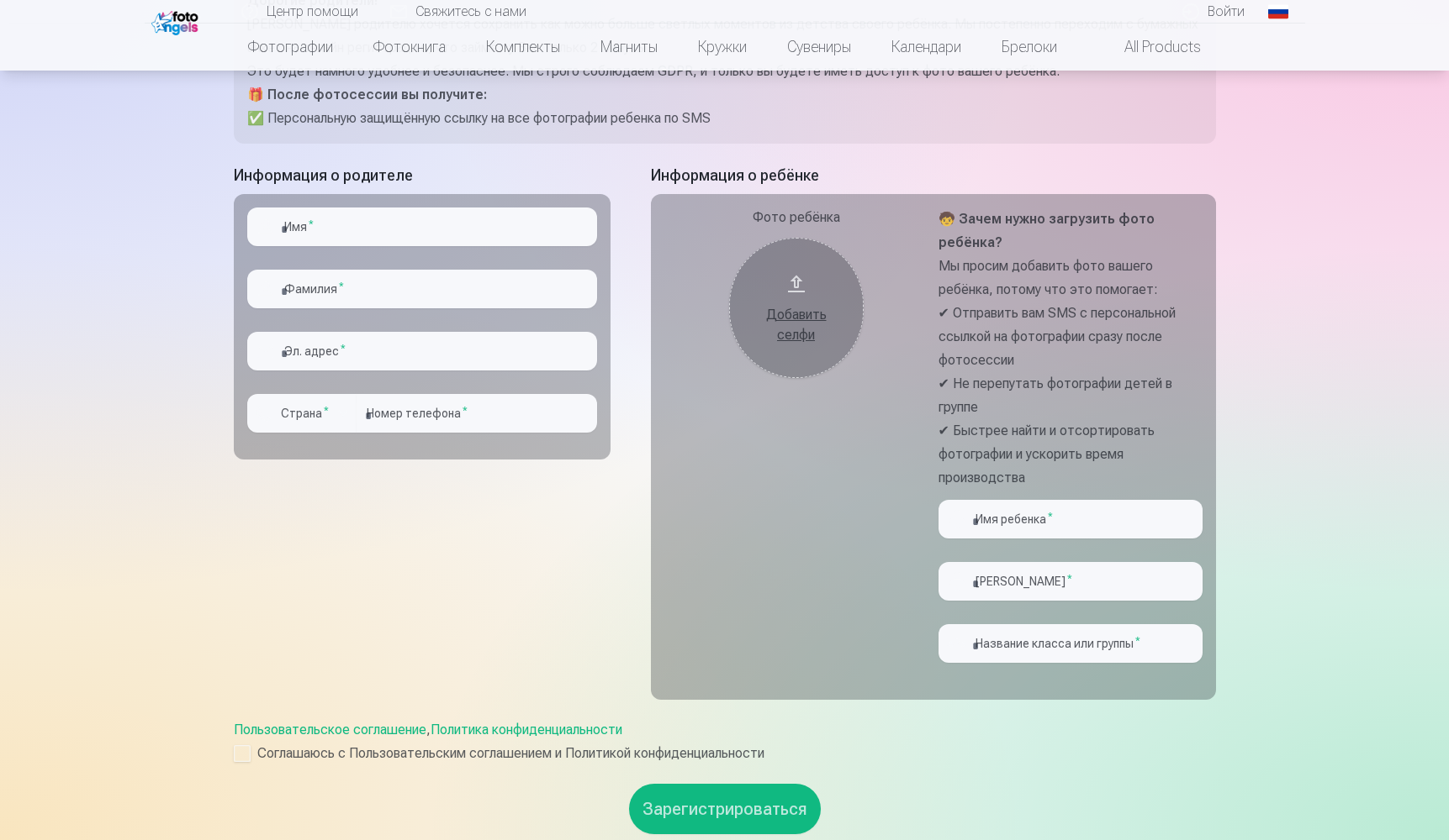
scroll to position [212, 0]
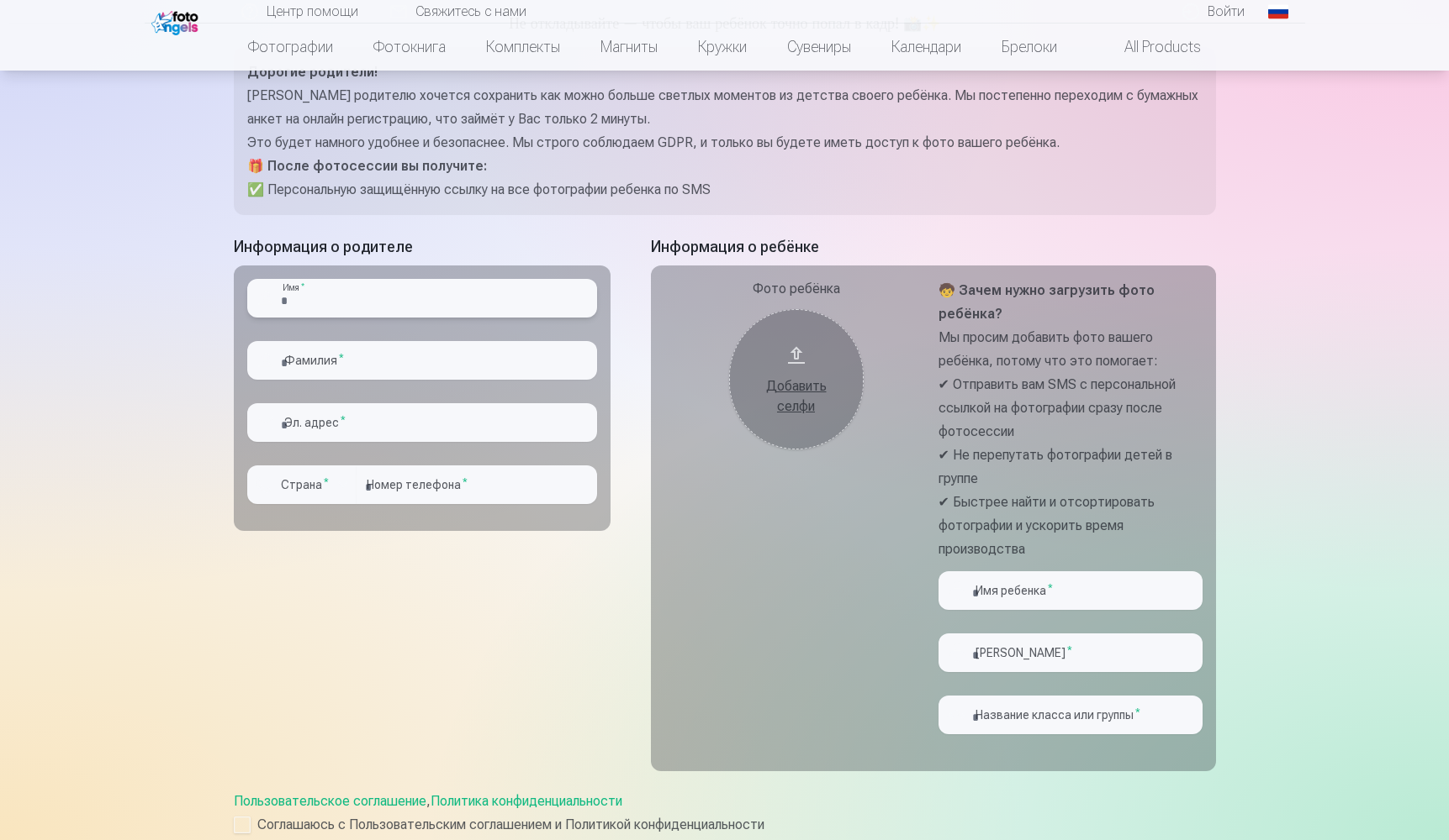
click at [315, 302] on input "text" at bounding box center [423, 298] width 350 height 39
type input "****"
type input "*****"
type input "**********"
click at [339, 493] on div "button" at bounding box center [342, 485] width 21 height 21
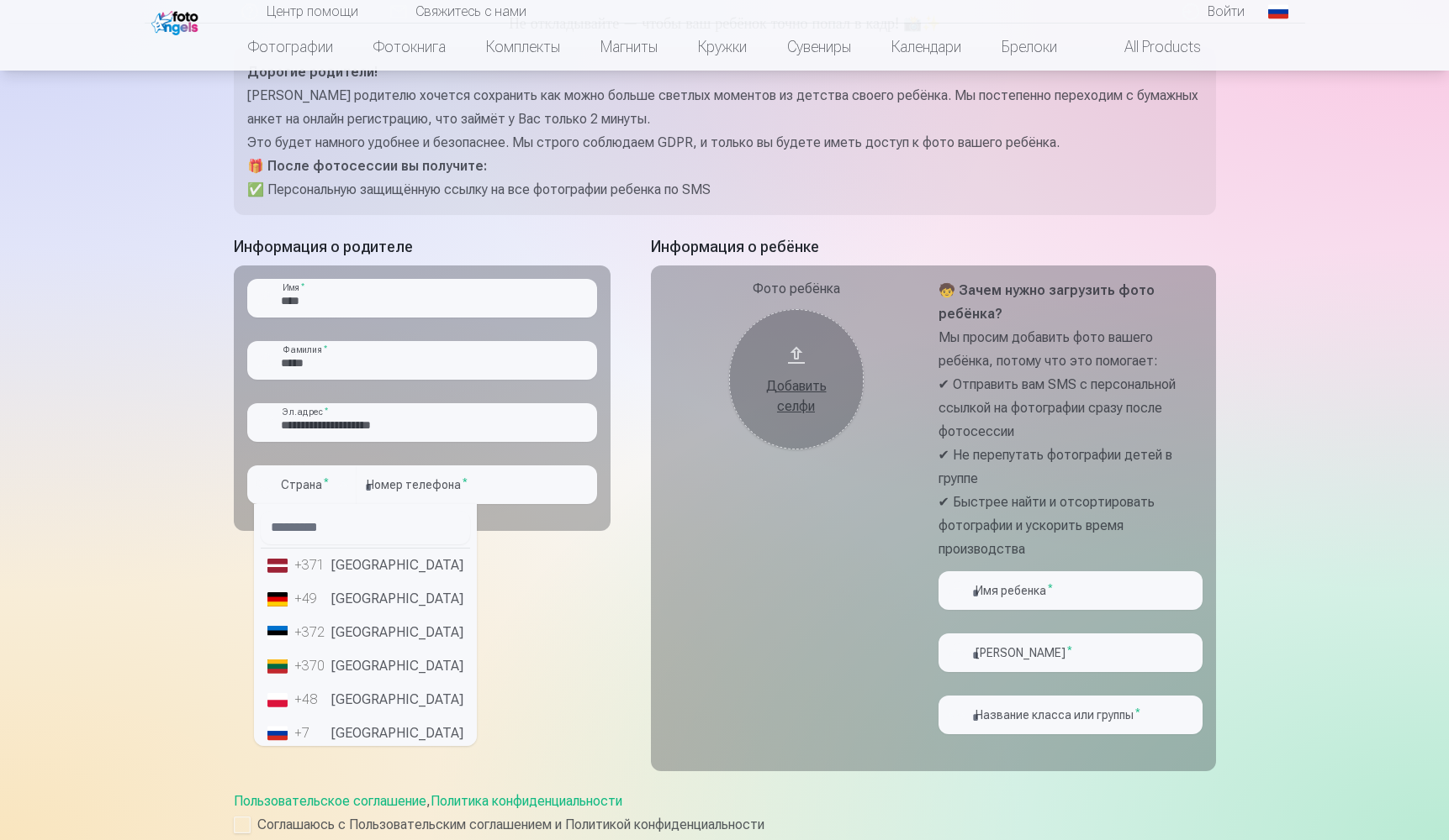
click at [342, 674] on li "+370 [GEOGRAPHIC_DATA]" at bounding box center [365, 666] width 209 height 33
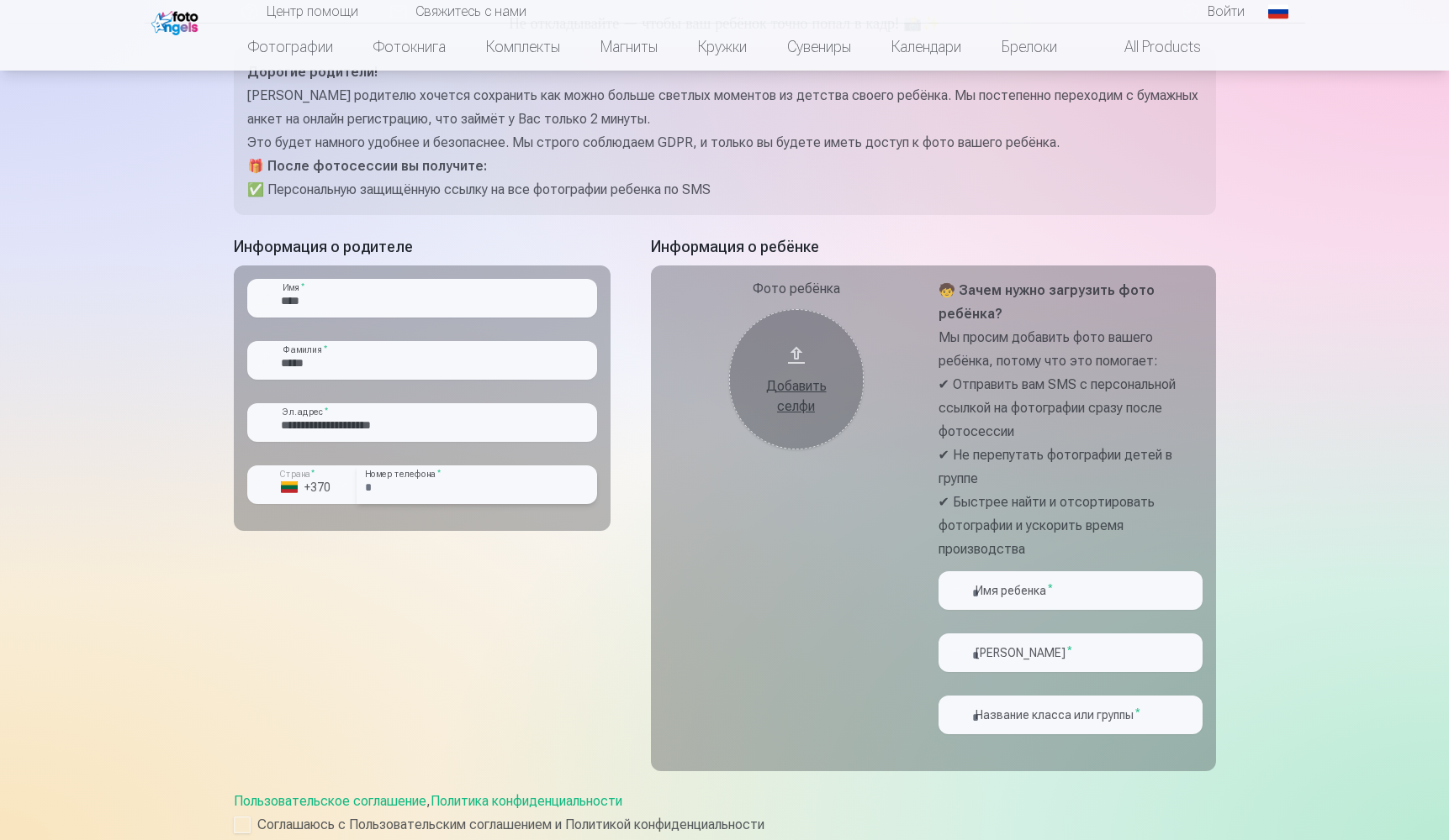
click at [421, 498] on input "number" at bounding box center [476, 485] width 241 height 39
type input "********"
type input "**********"
type input "*****"
type input "**********"
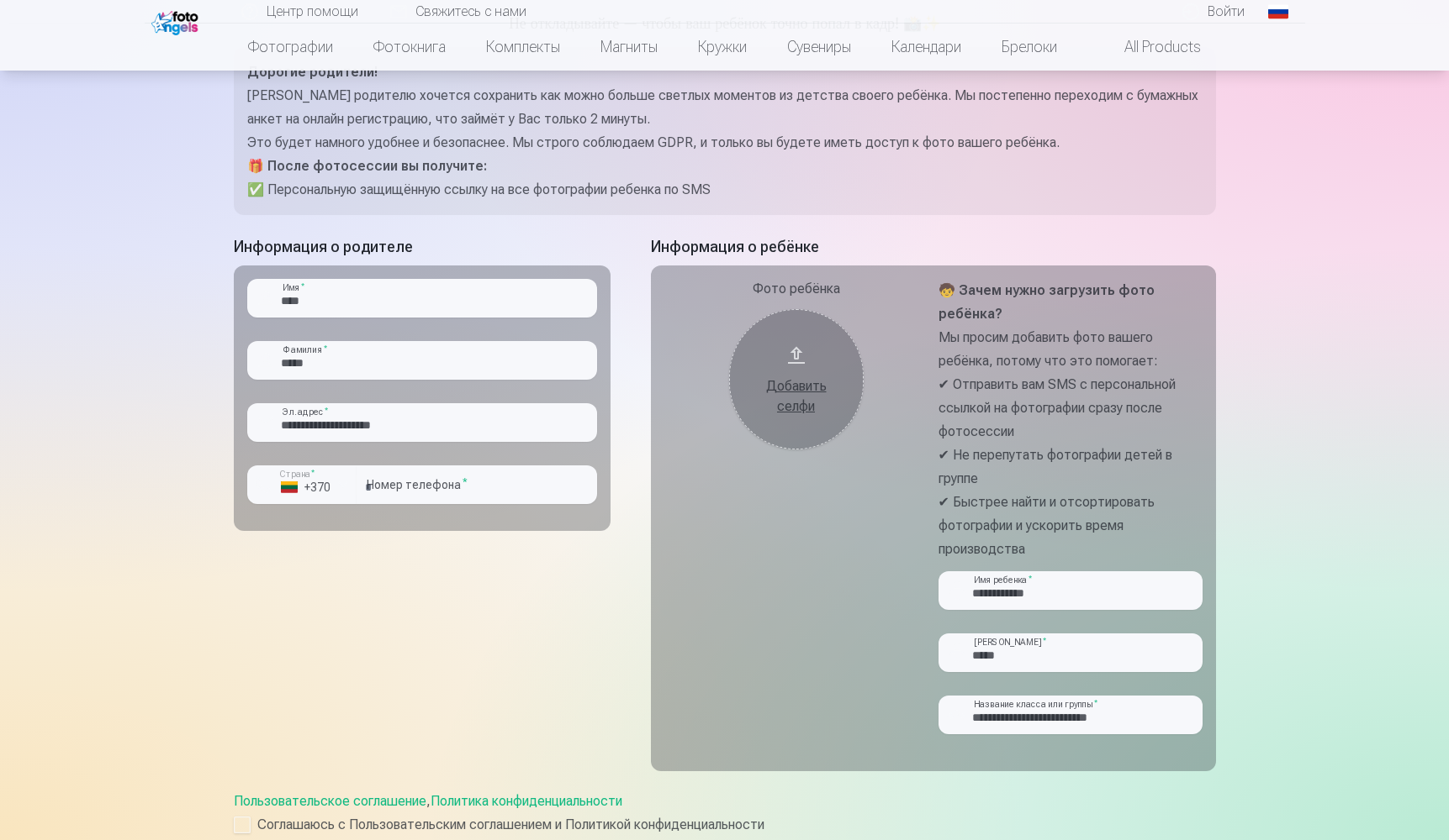
click at [804, 398] on div "Добавить селфи" at bounding box center [795, 396] width 101 height 40
click at [792, 404] on div "Добавить селфи" at bounding box center [795, 396] width 101 height 40
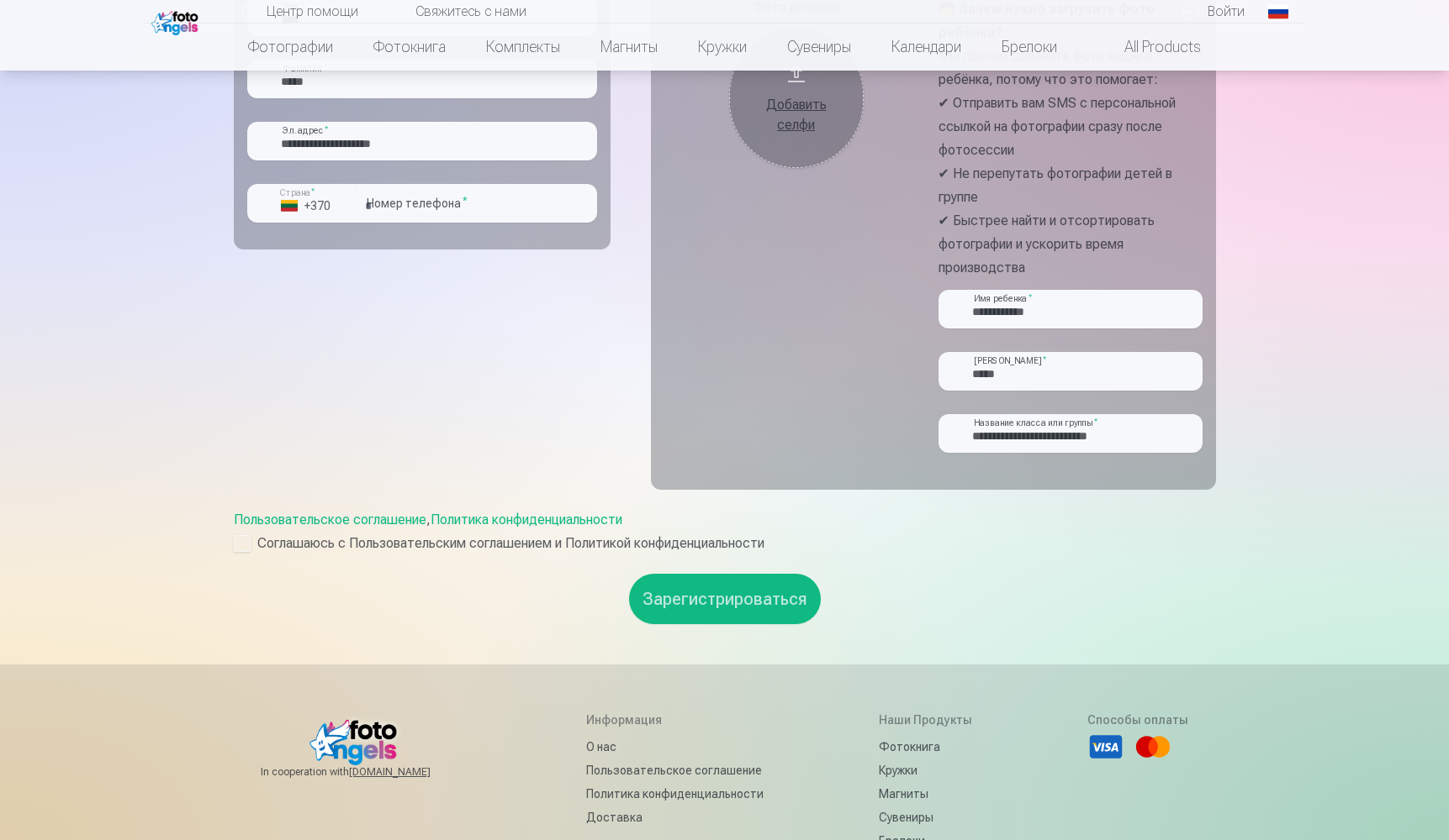
scroll to position [623, 0]
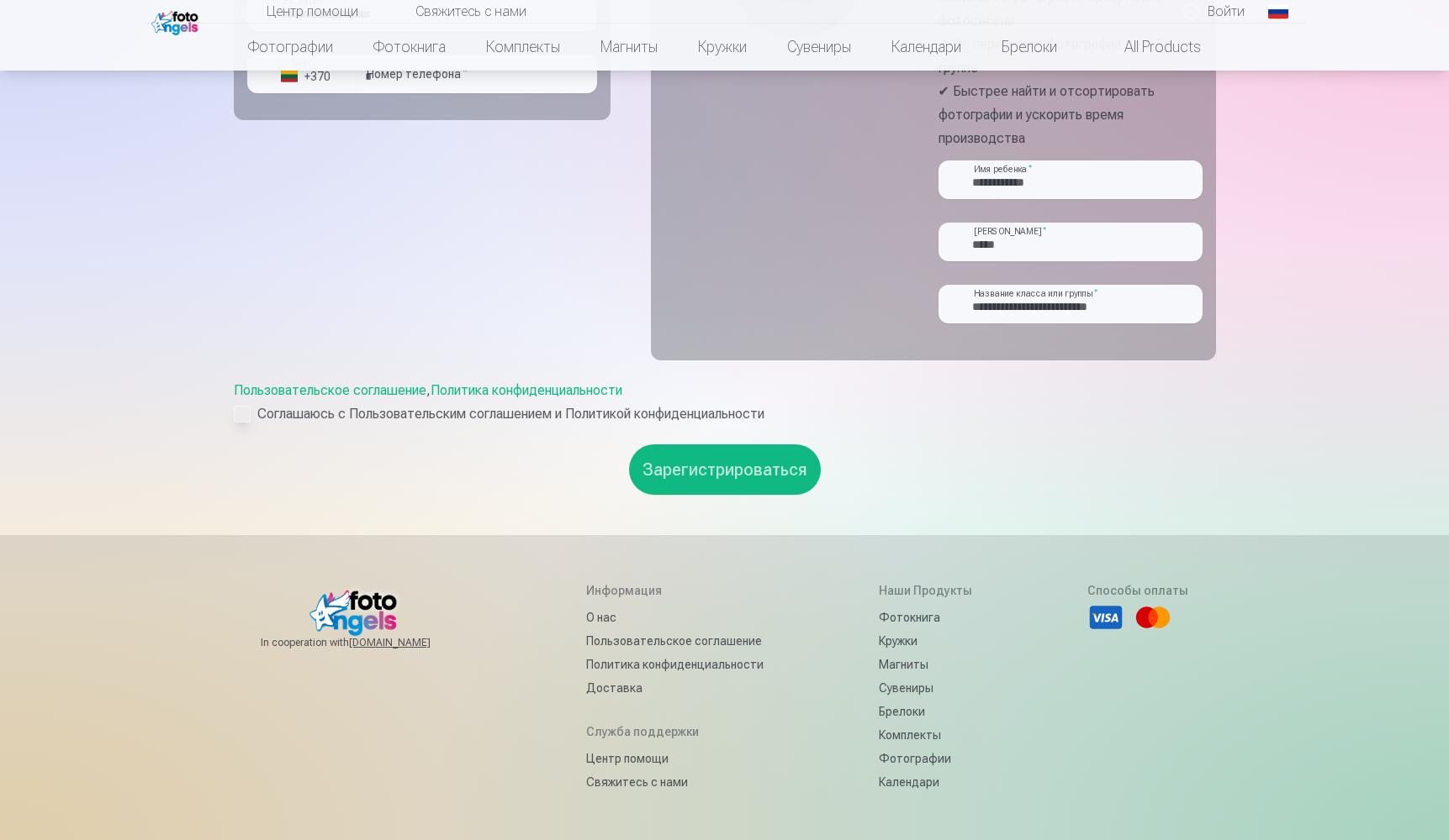
click at [243, 420] on div at bounding box center [242, 414] width 17 height 17
click at [677, 465] on button "Зарегистрироваться" at bounding box center [725, 470] width 192 height 51
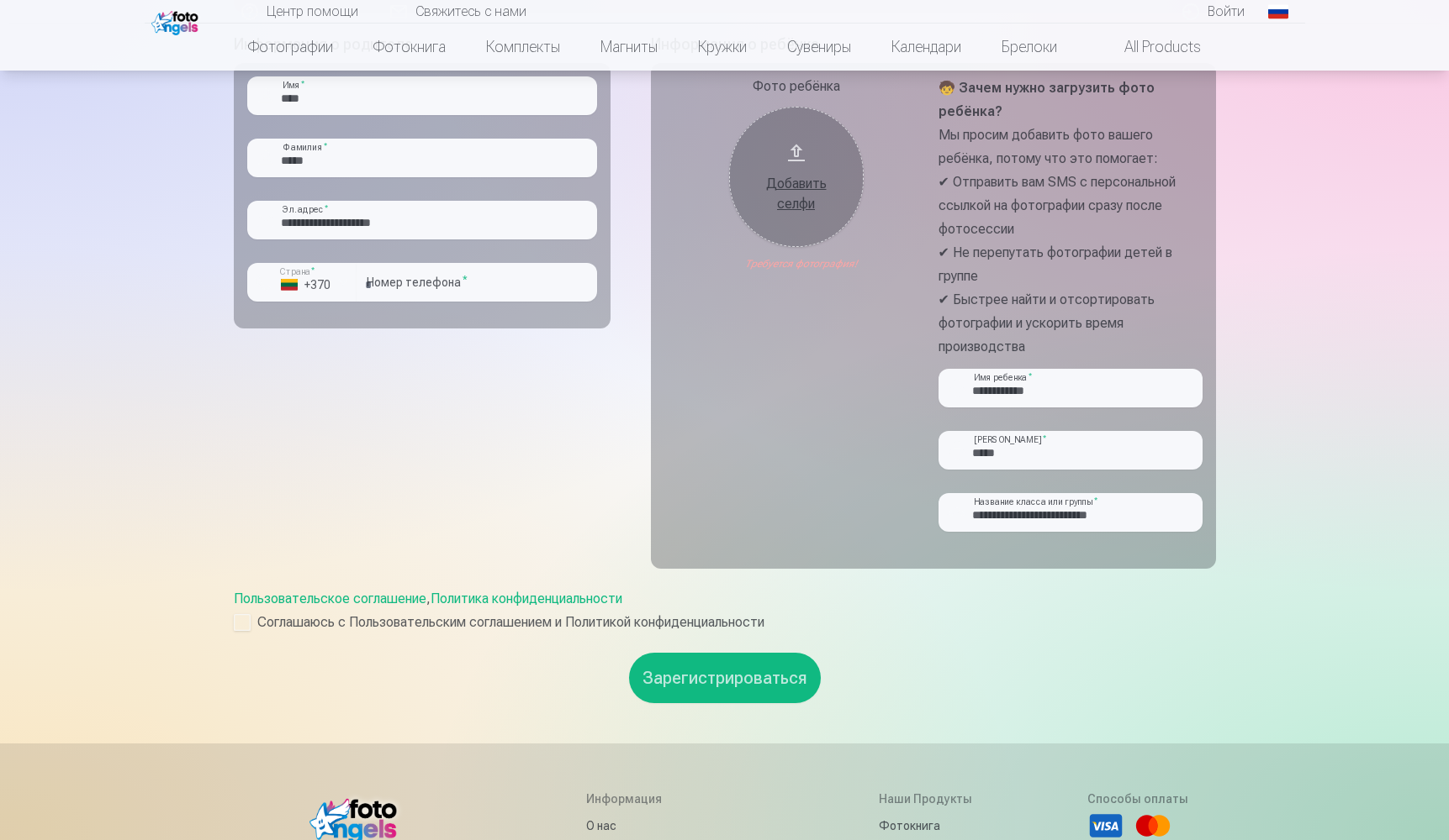
scroll to position [411, 0]
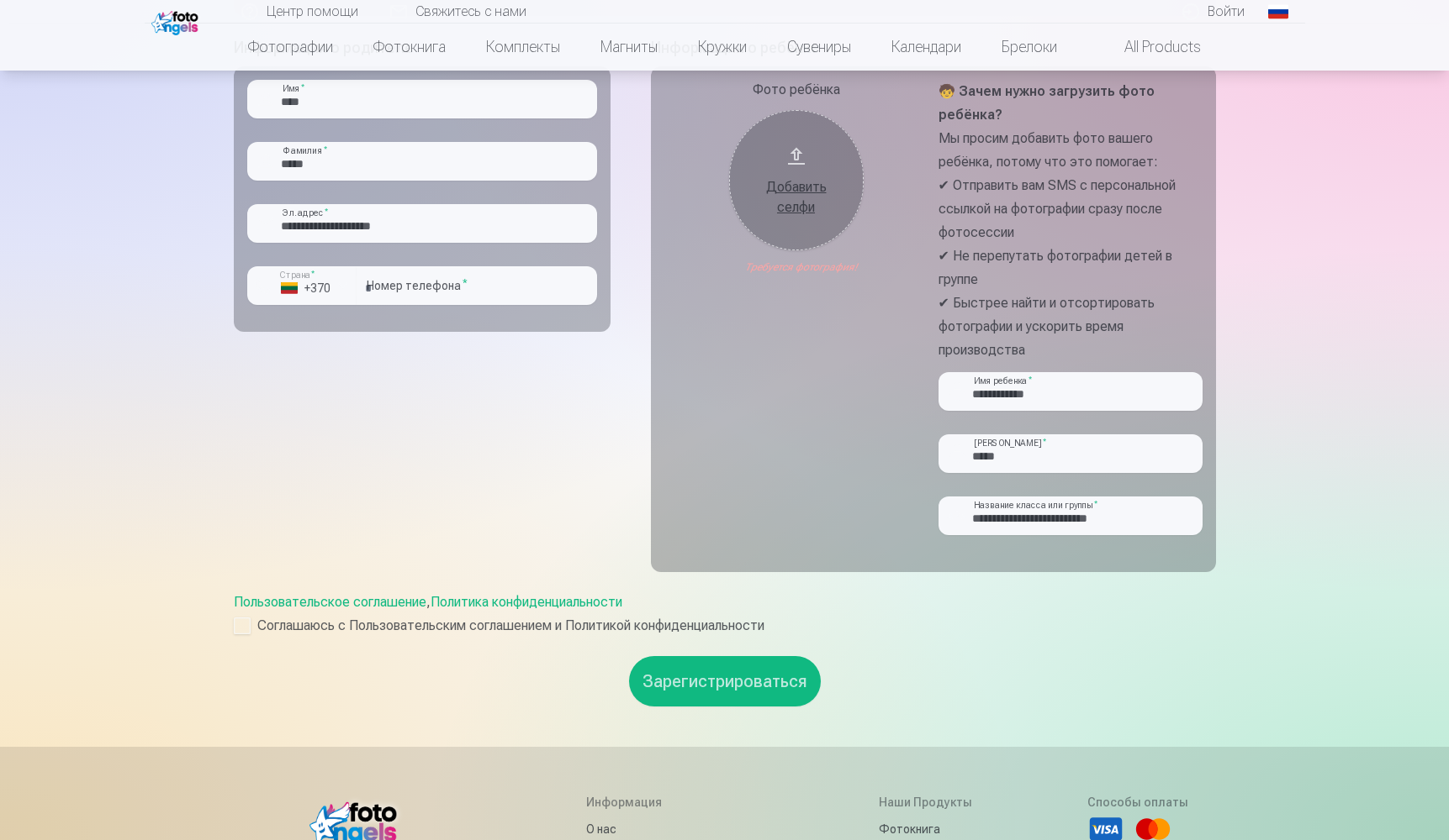
click at [811, 170] on div "Добавить селфи" at bounding box center [795, 193] width 101 height 51
click at [792, 203] on div "Добавить селфи" at bounding box center [795, 197] width 101 height 40
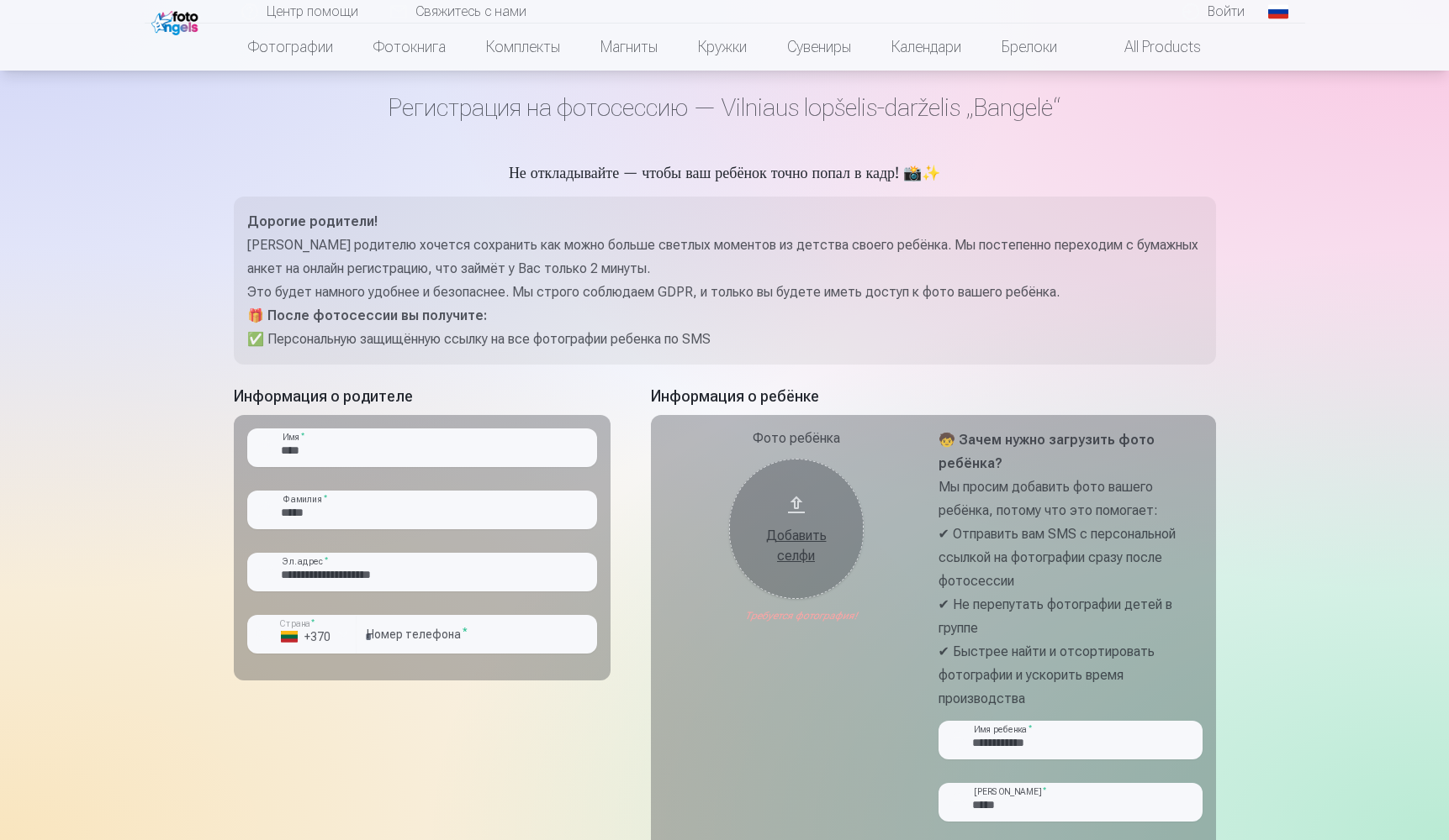
scroll to position [63, 0]
